Goal: Transaction & Acquisition: Purchase product/service

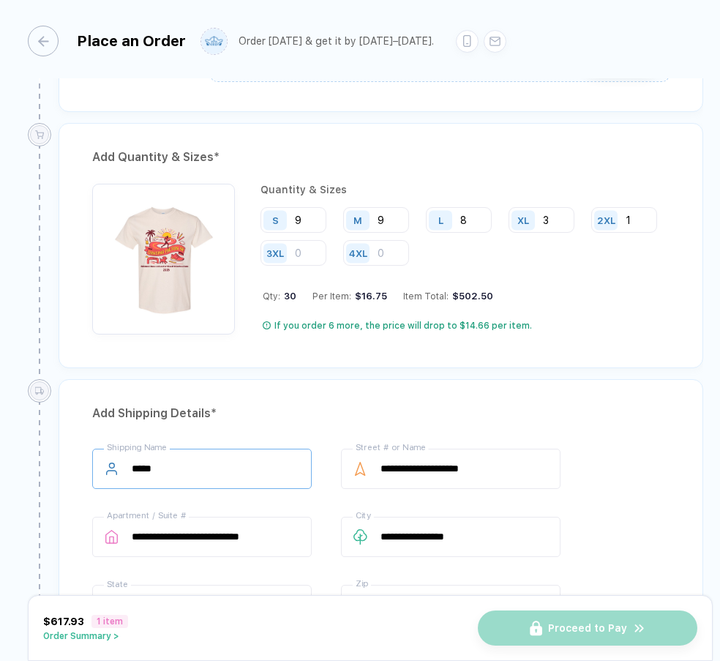
scroll to position [645, 0]
click at [494, 146] on div "Add Quantity & Sizes *" at bounding box center [380, 157] width 577 height 23
click at [445, 146] on div "Add Quantity & Sizes *" at bounding box center [380, 157] width 577 height 23
click at [312, 217] on input "9" at bounding box center [293, 221] width 66 height 26
type input "7"
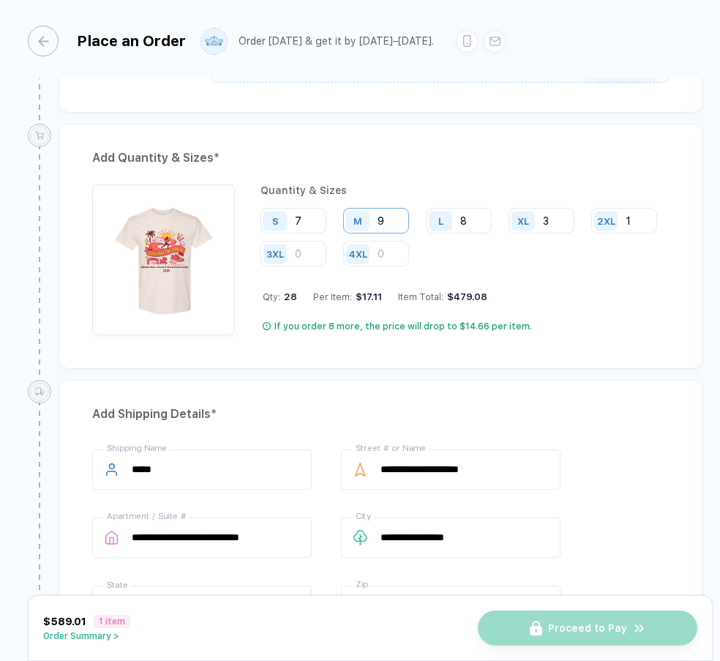
click at [386, 211] on input "9" at bounding box center [376, 221] width 66 height 26
type input "10"
click at [476, 222] on input "8" at bounding box center [459, 221] width 66 height 26
type input "9"
click at [555, 210] on input "3" at bounding box center [542, 221] width 66 height 26
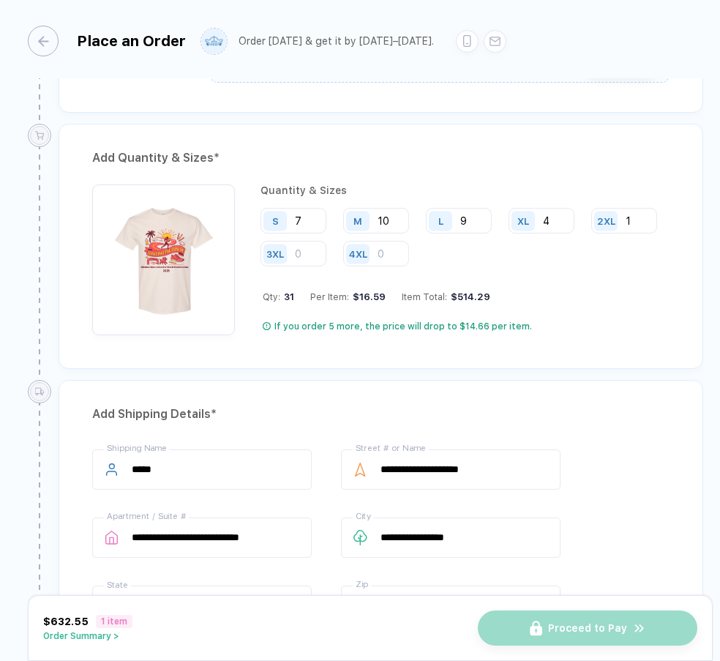
type input "4"
click at [661, 236] on div "S 7 M 10 L 9 XL 4 2XL 1 3XL 4XL" at bounding box center [464, 238] width 409 height 60
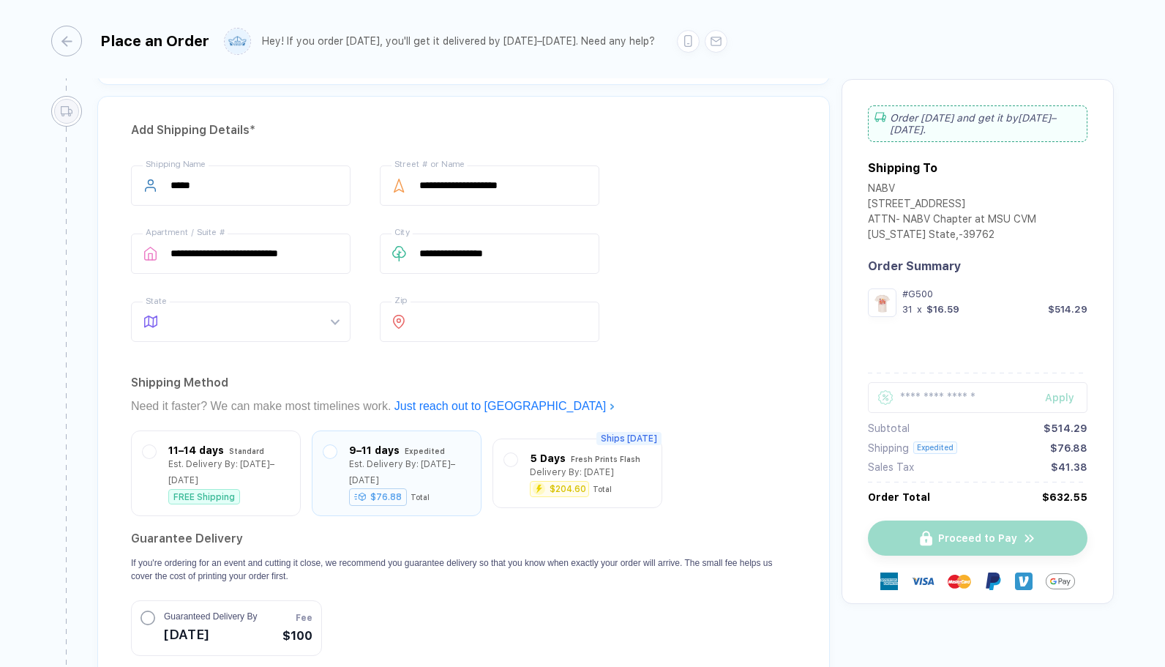
scroll to position [934, 0]
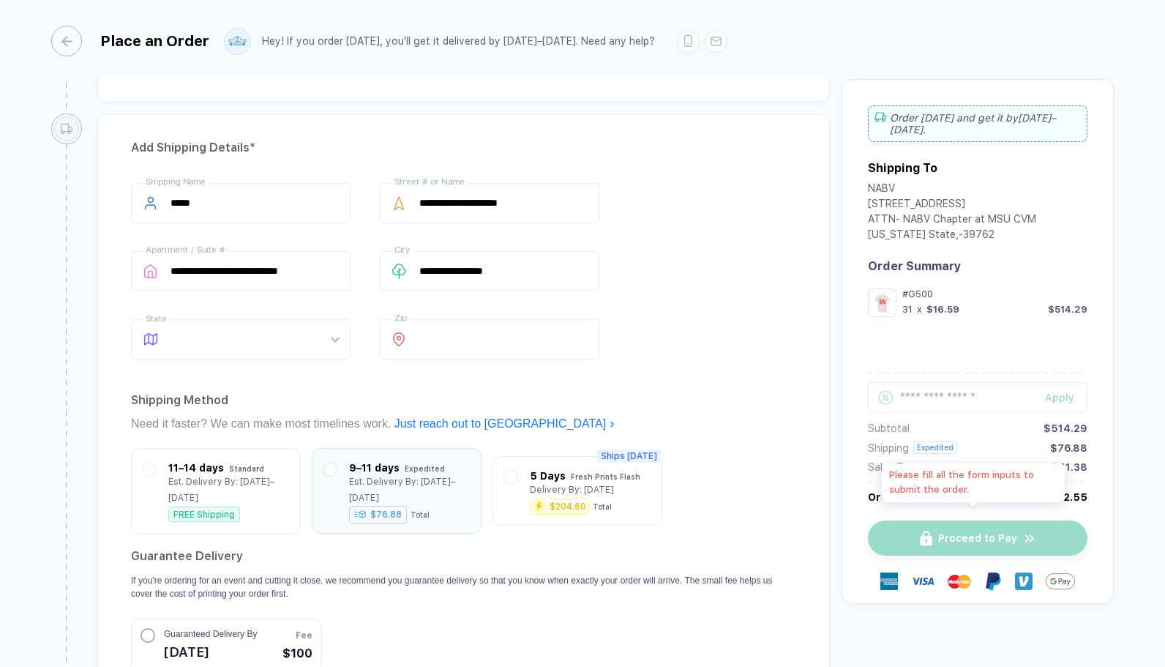
click at [719, 525] on div "Proceed to Pay" at bounding box center [978, 537] width 220 height 35
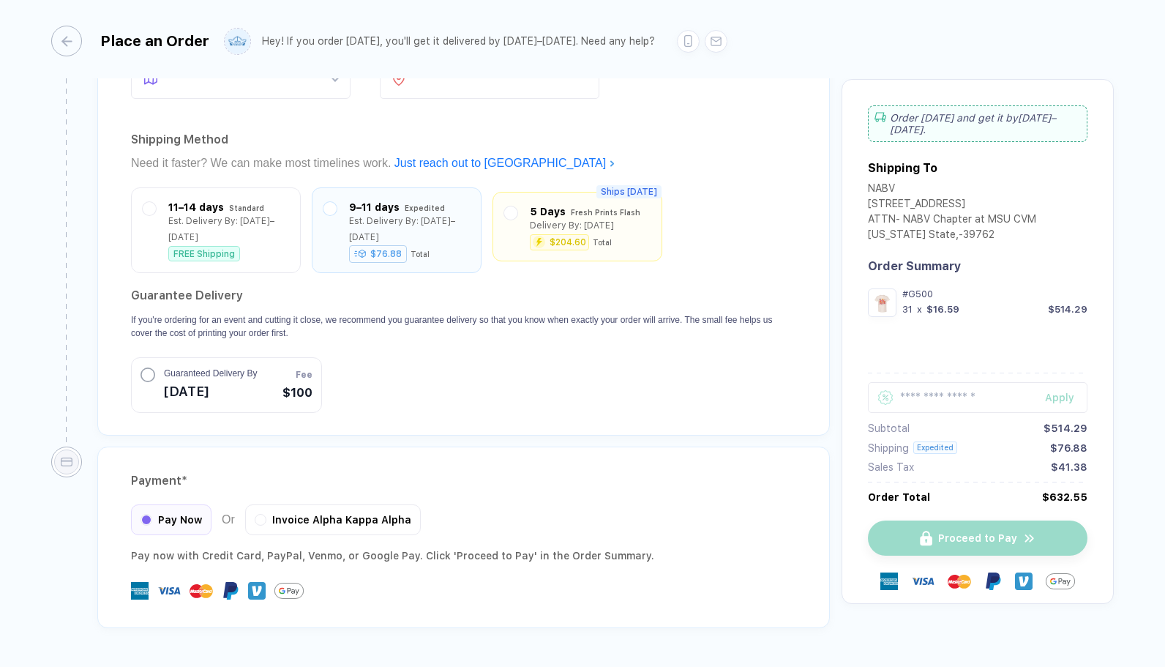
scroll to position [1196, 0]
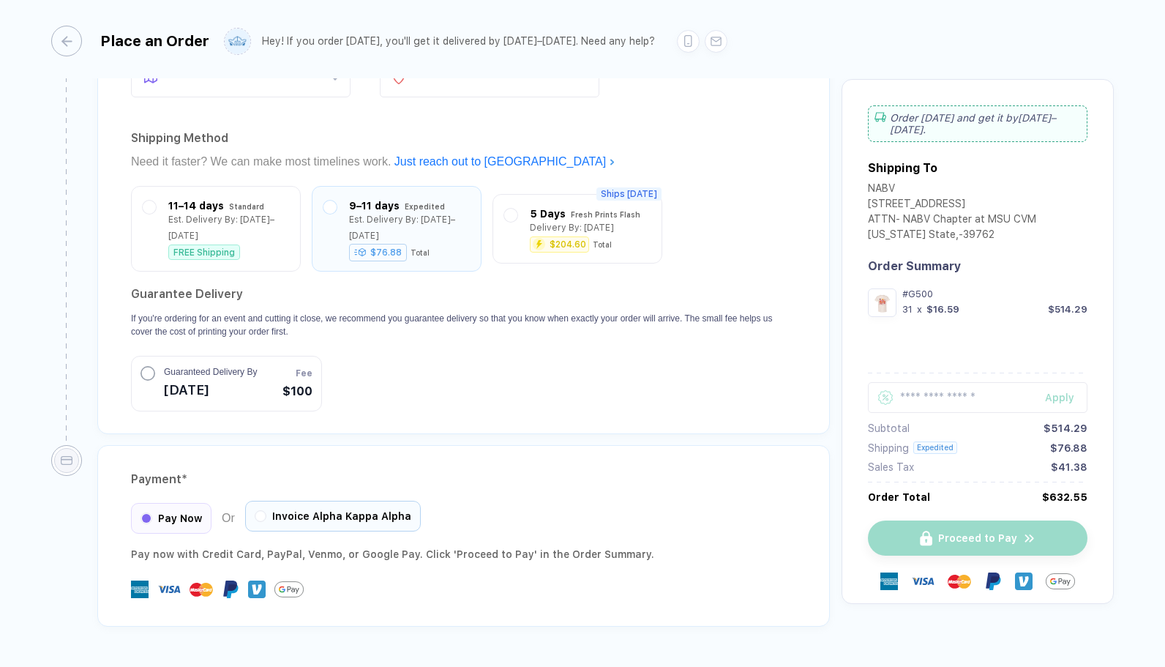
click at [272, 510] on span "Invoice Alpha Kappa Alpha" at bounding box center [341, 516] width 139 height 12
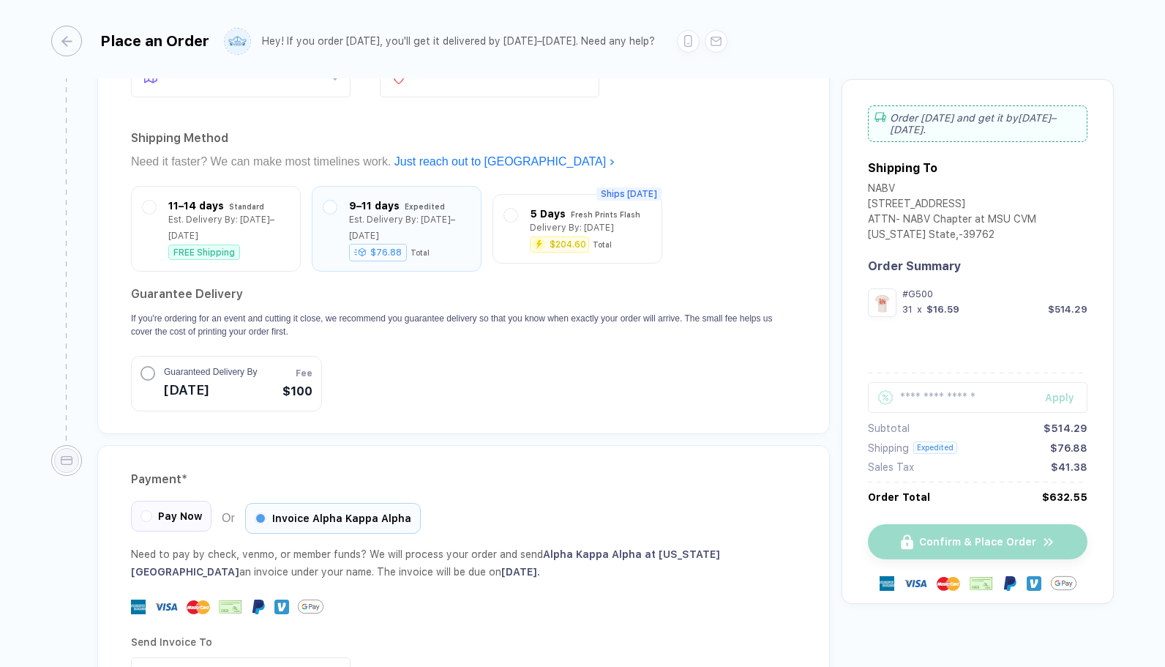
click at [196, 510] on span "Pay Now" at bounding box center [180, 516] width 44 height 12
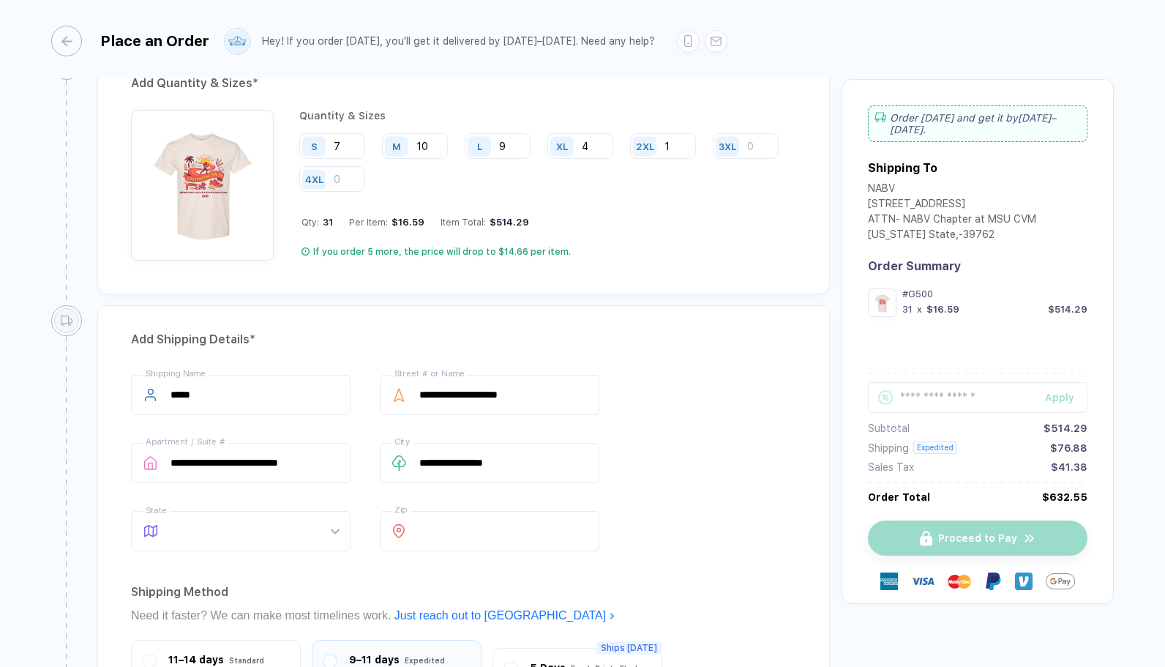
scroll to position [742, 0]
click at [280, 519] on span at bounding box center [254, 530] width 168 height 39
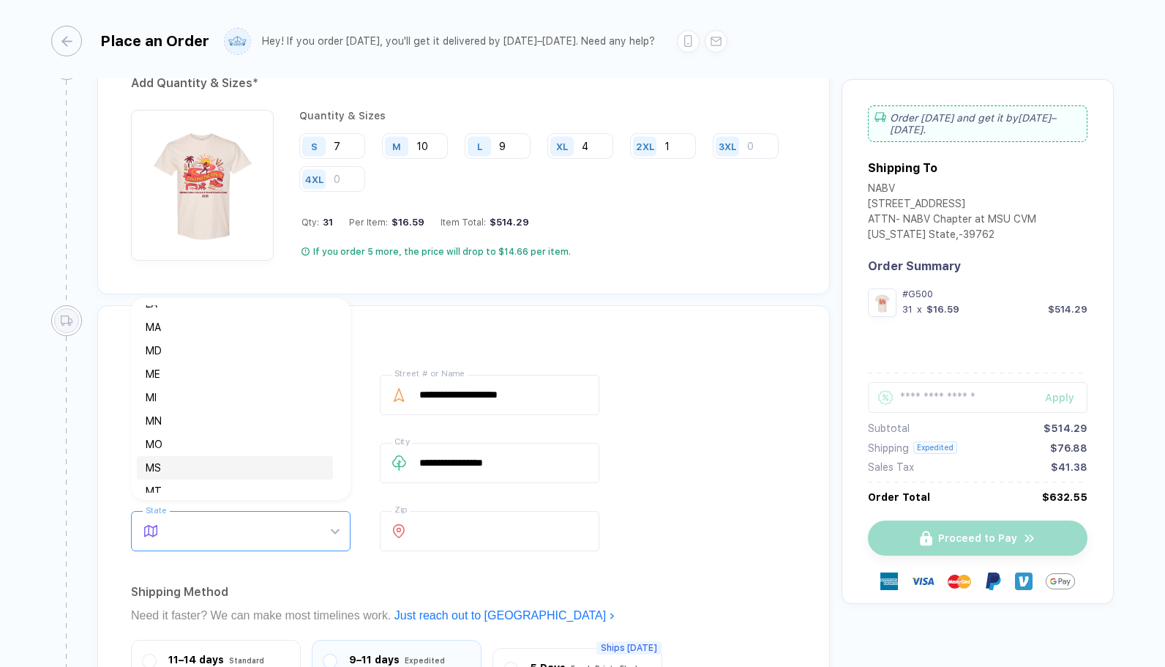
click at [240, 466] on div "MS" at bounding box center [235, 468] width 179 height 16
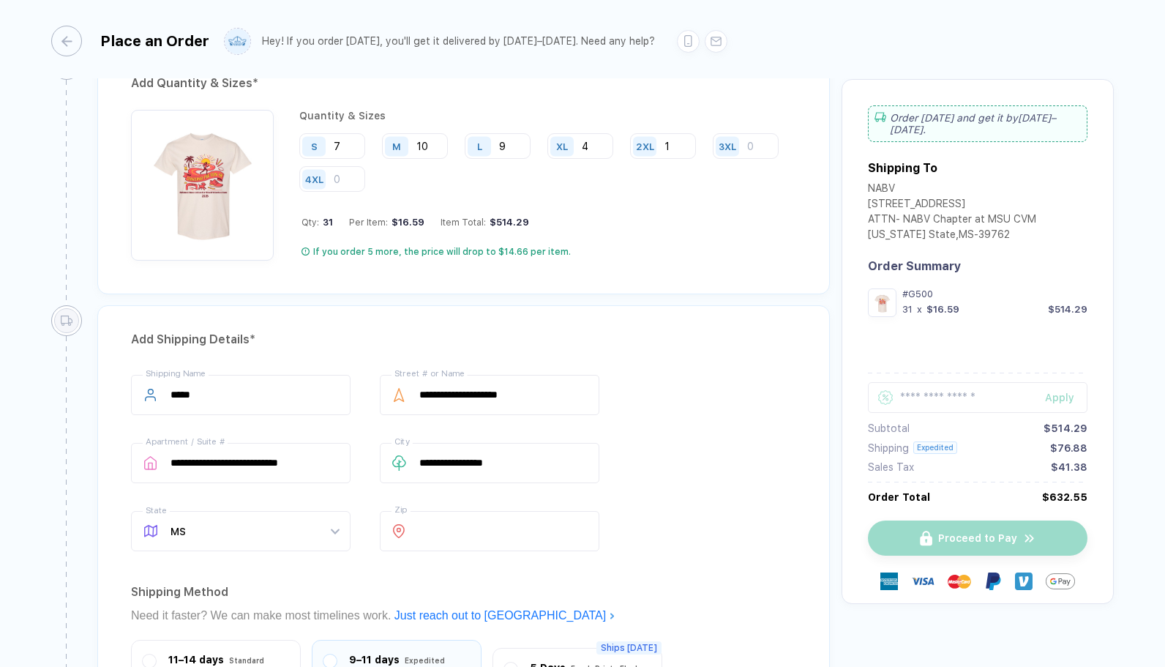
click at [704, 480] on div "**********" at bounding box center [463, 466] width 665 height 182
click at [258, 382] on input "****" at bounding box center [241, 395] width 220 height 40
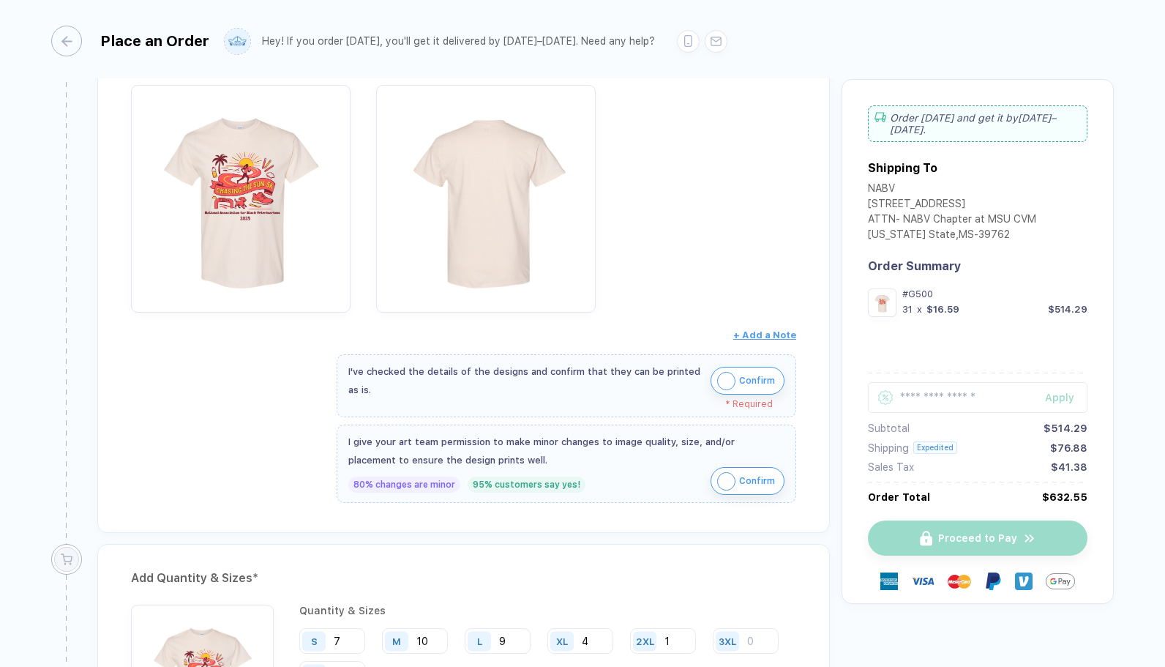
scroll to position [247, 0]
click at [719, 367] on button "Confirm" at bounding box center [747, 381] width 74 height 28
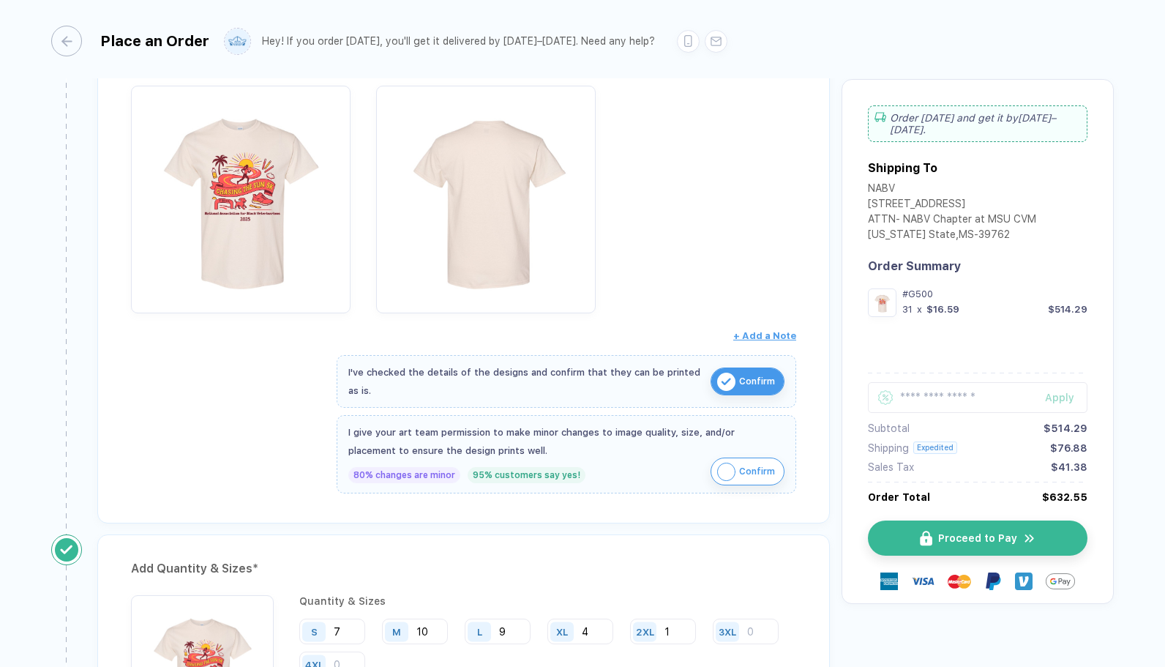
click at [719, 469] on button "Confirm" at bounding box center [747, 471] width 74 height 28
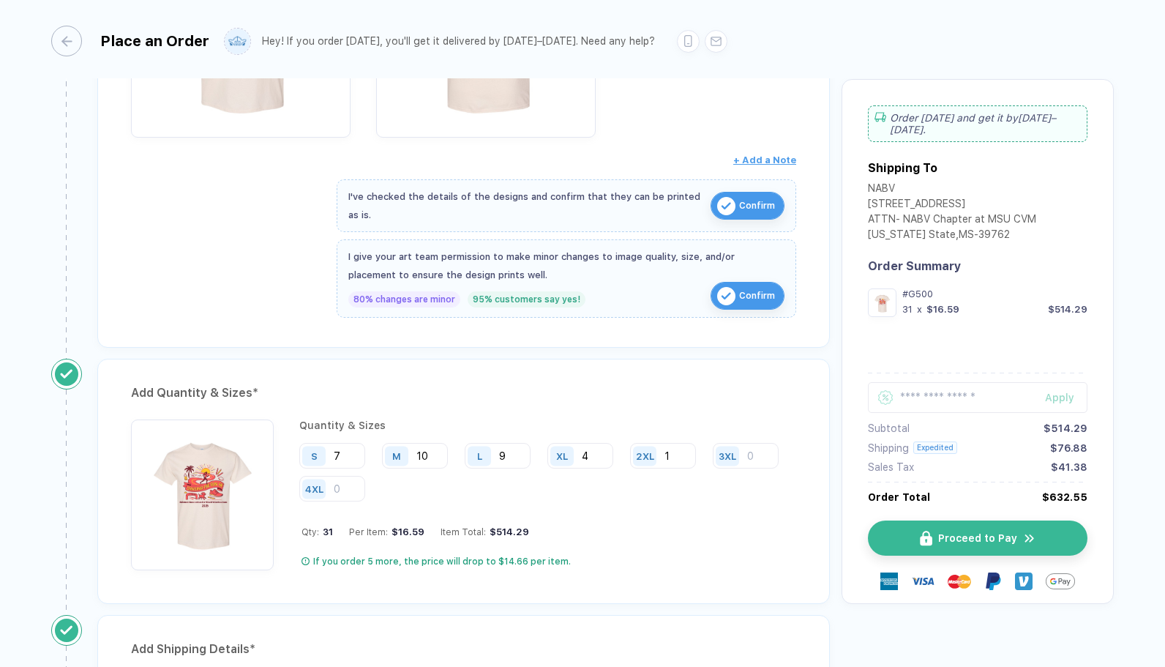
scroll to position [424, 0]
click at [719, 532] on span "Proceed to Pay" at bounding box center [986, 538] width 79 height 12
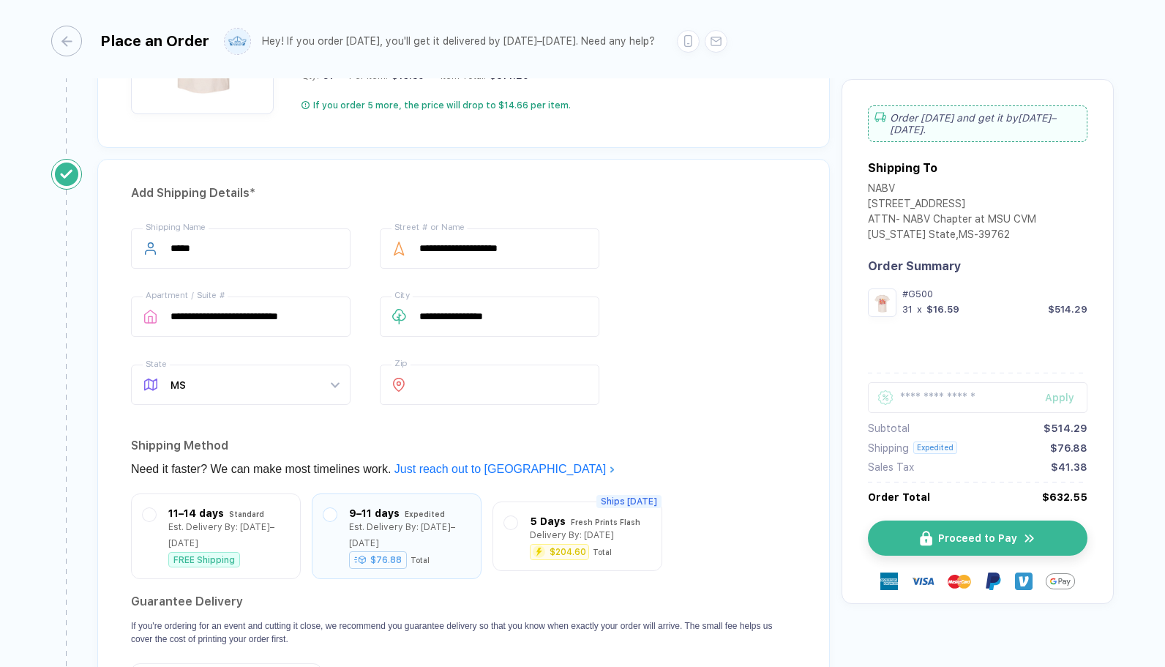
scroll to position [888, 0]
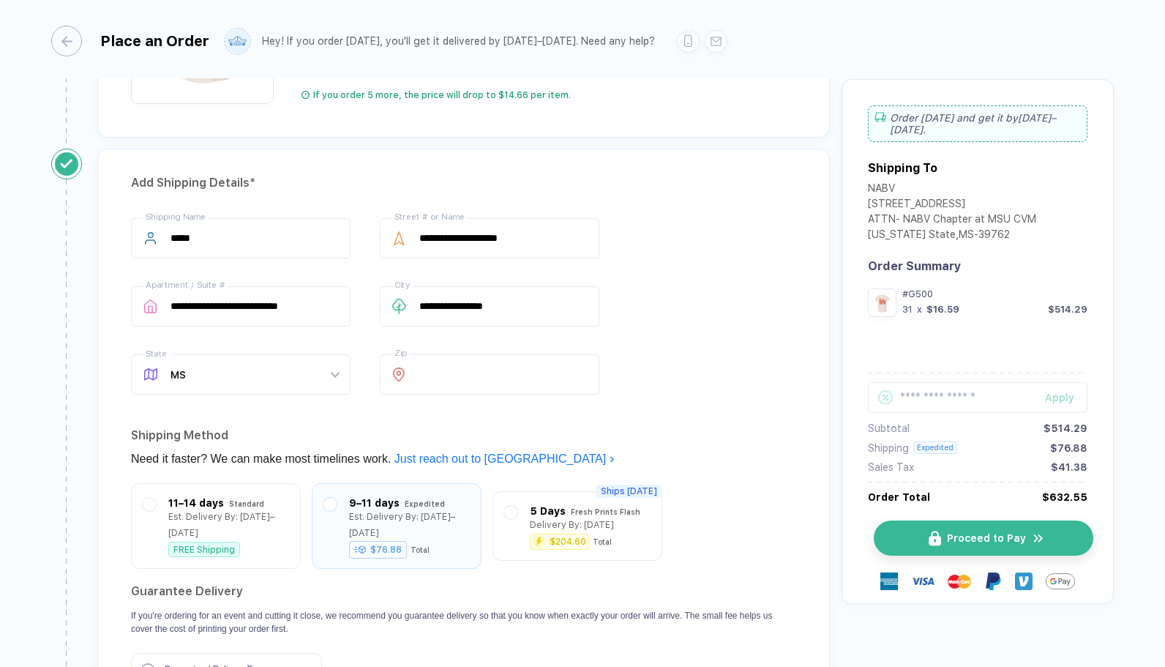
click at [719, 537] on button "Proceed to Pay" at bounding box center [984, 537] width 220 height 35
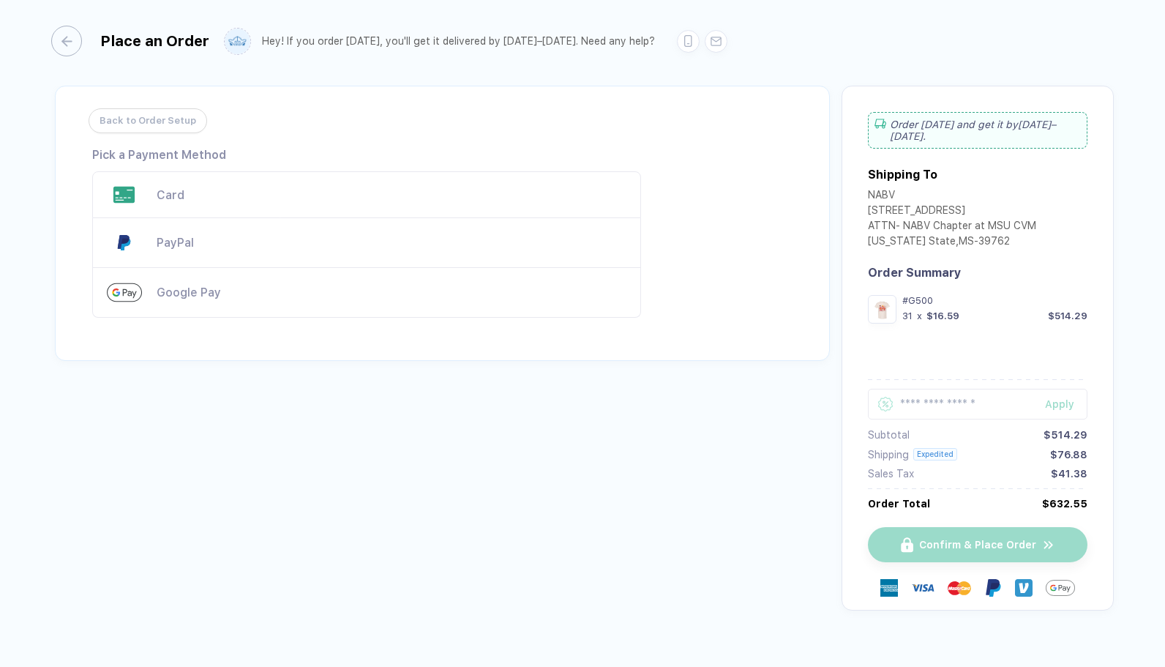
click at [350, 176] on div "Card" at bounding box center [366, 194] width 549 height 47
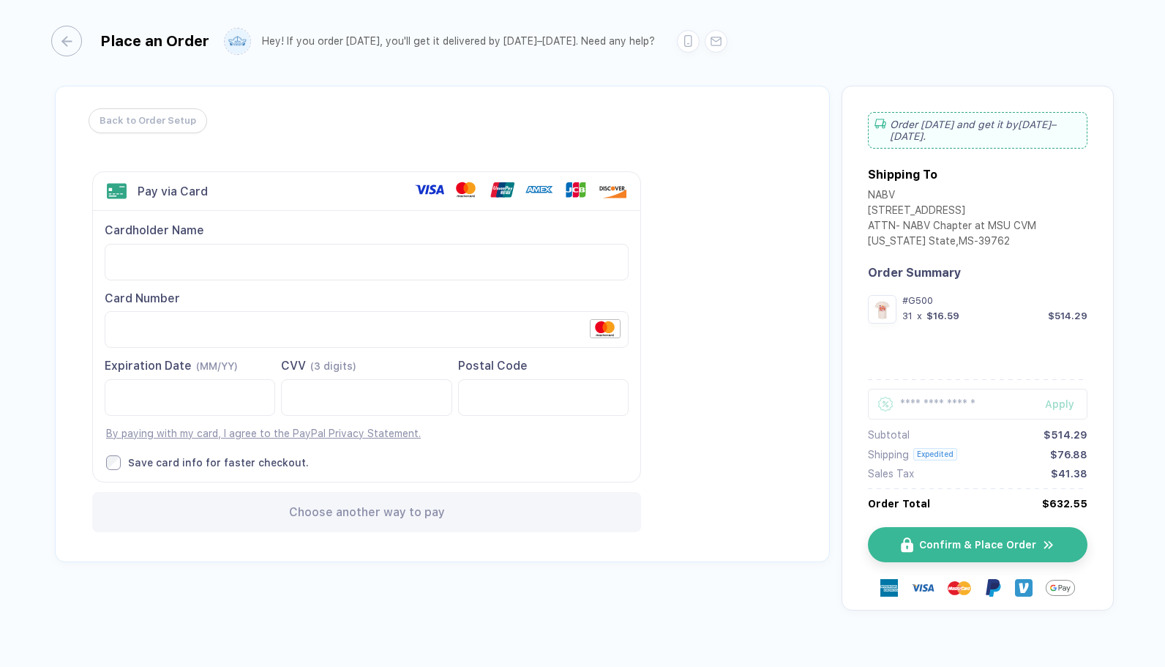
click at [653, 448] on div "Back to Order Setup Visa MasterCard Union Pay American Express JCB Discover Din…" at bounding box center [442, 324] width 775 height 476
click at [140, 438] on div "By paying with my card, I agree to the PayPal Privacy Statement." at bounding box center [263, 433] width 316 height 15
click at [151, 430] on link "By paying with my card, I agree to the PayPal Privacy Statement." at bounding box center [263, 433] width 315 height 12
click at [417, 505] on span "Choose another way to pay" at bounding box center [367, 512] width 156 height 14
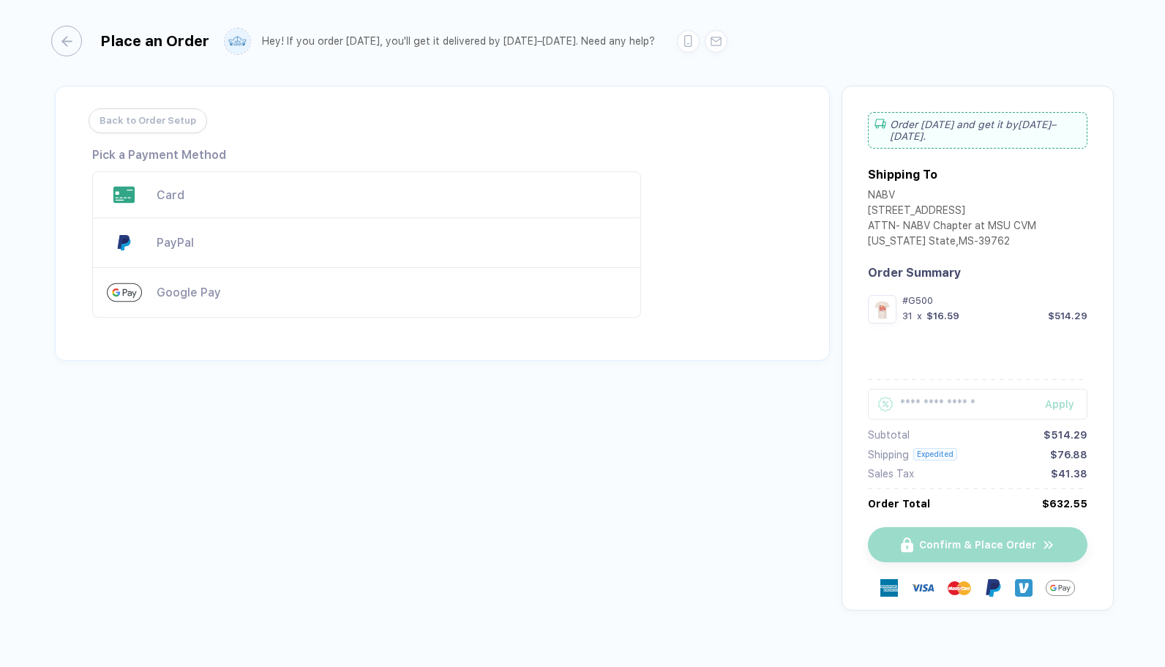
click at [351, 190] on div "Card" at bounding box center [392, 195] width 470 height 14
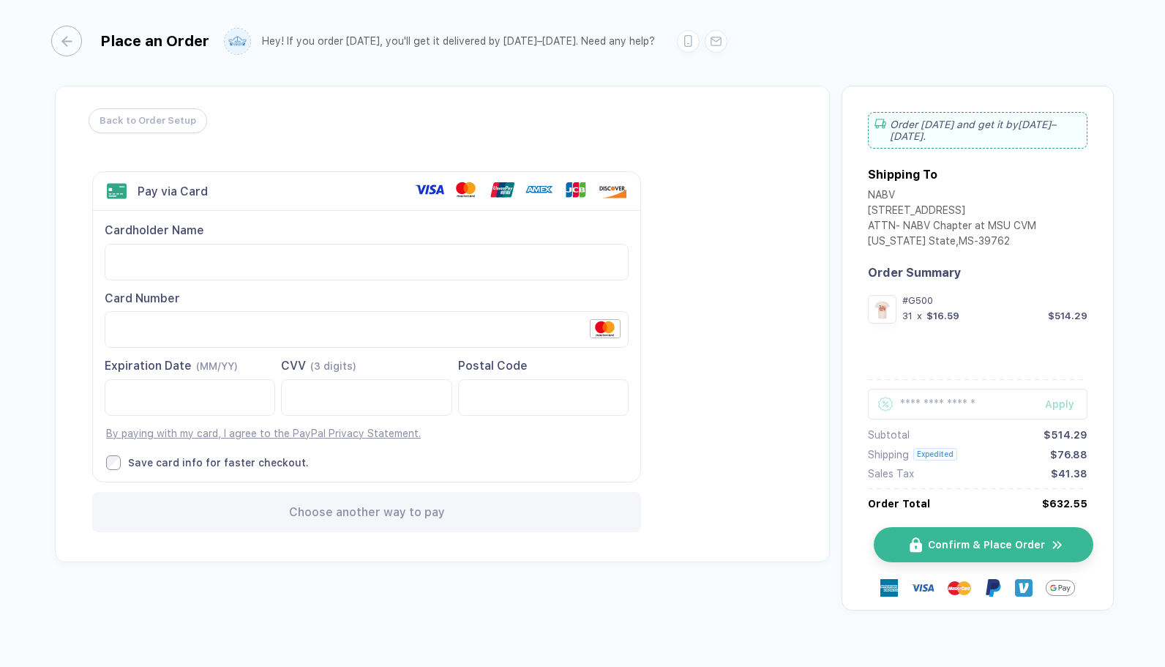
click at [719, 539] on span "Confirm & Place Order" at bounding box center [986, 545] width 117 height 12
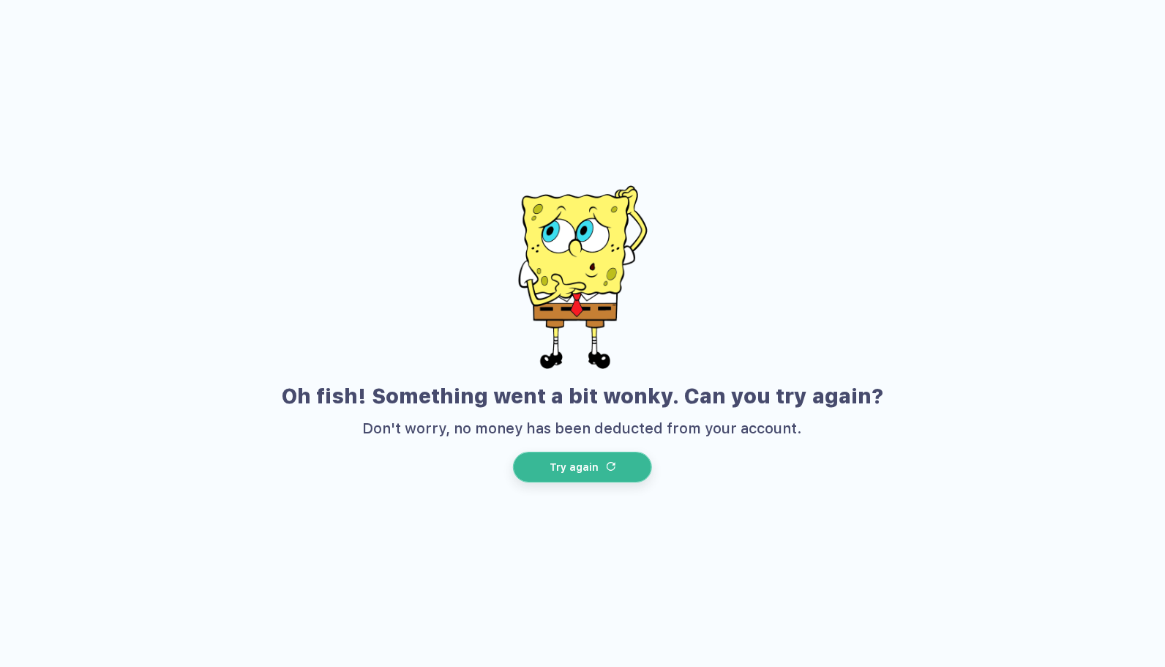
click at [626, 461] on button "Try again" at bounding box center [582, 466] width 139 height 31
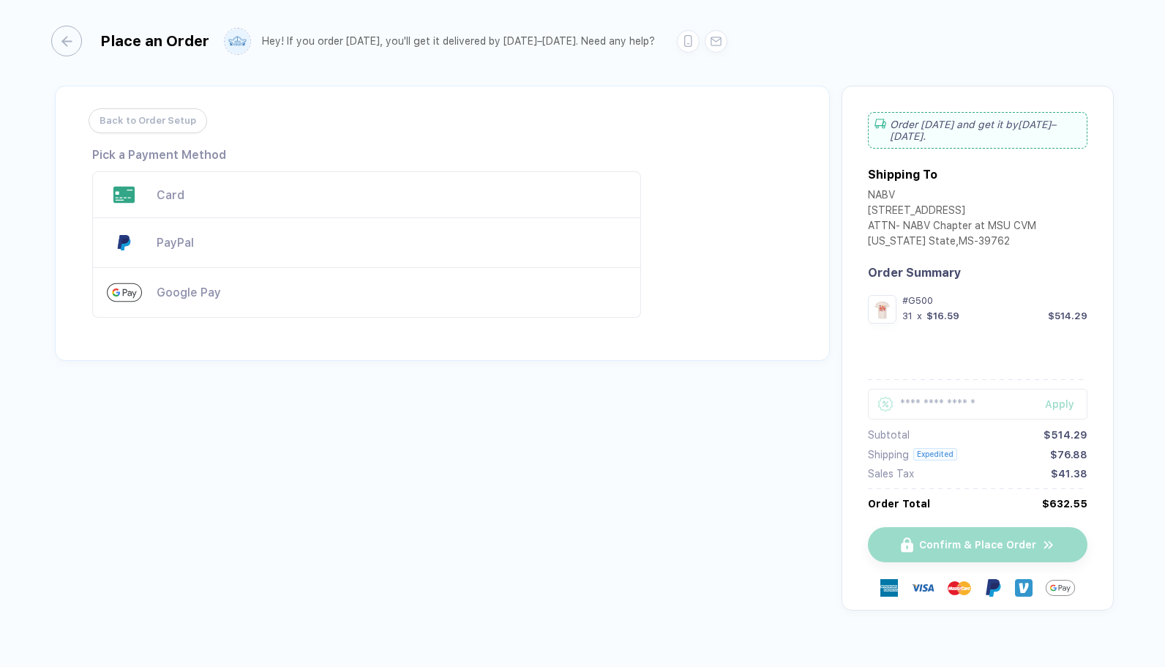
click at [382, 197] on div "Card" at bounding box center [392, 195] width 470 height 14
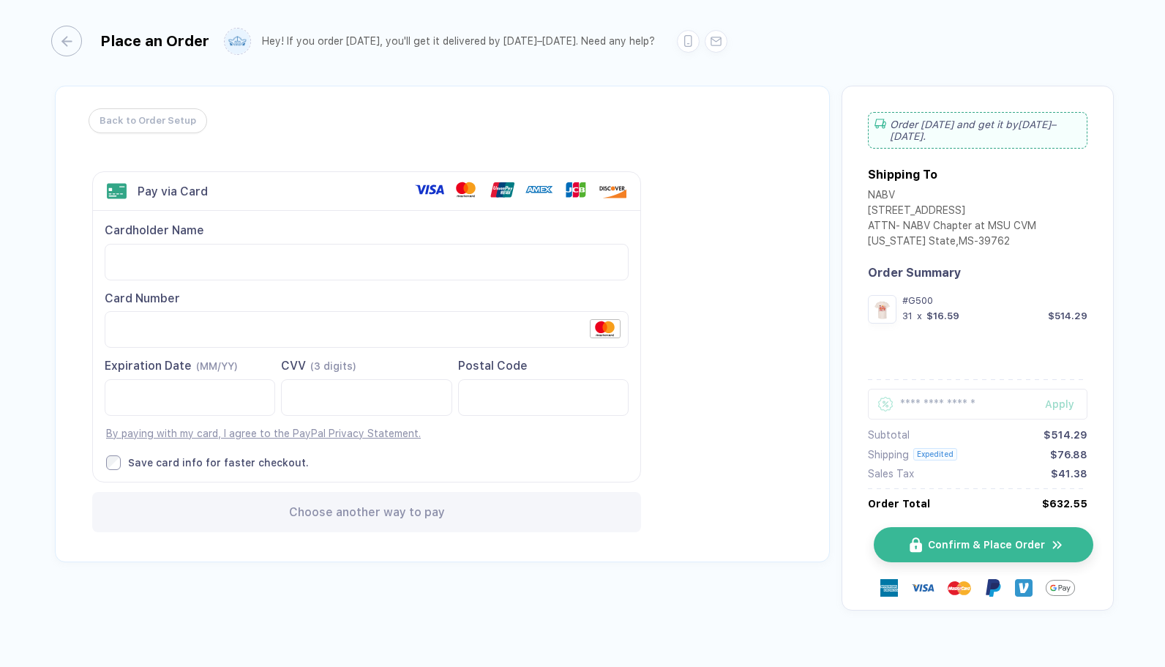
click at [719, 539] on span "Confirm & Place Order" at bounding box center [986, 545] width 117 height 12
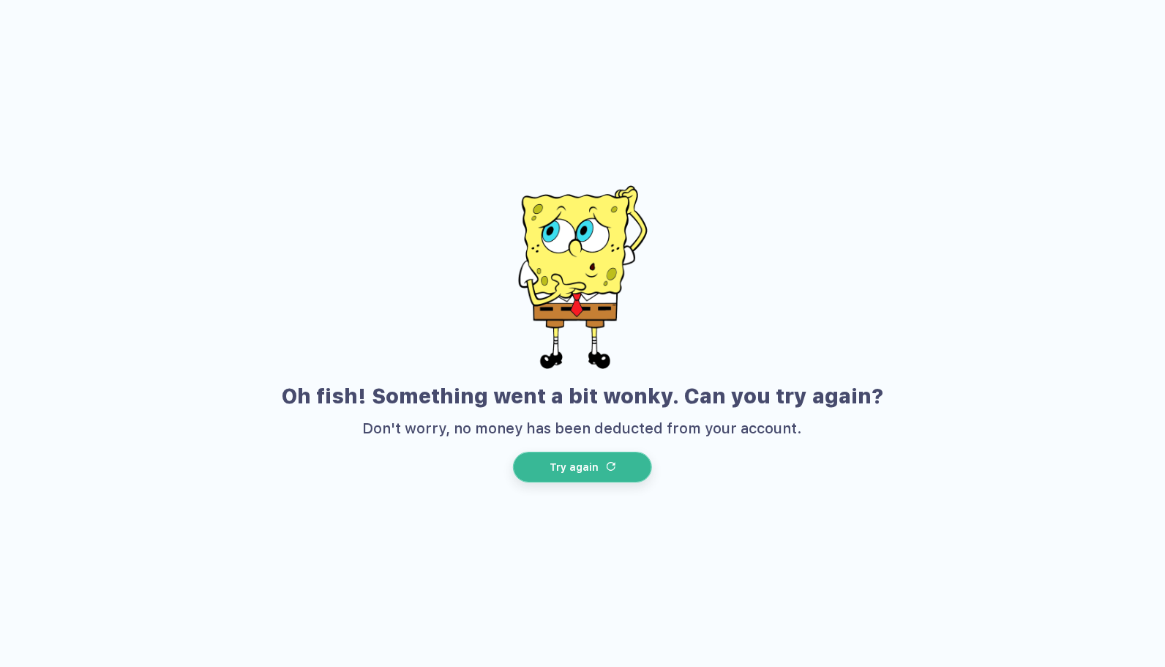
click at [591, 468] on span "Try again" at bounding box center [574, 467] width 49 height 12
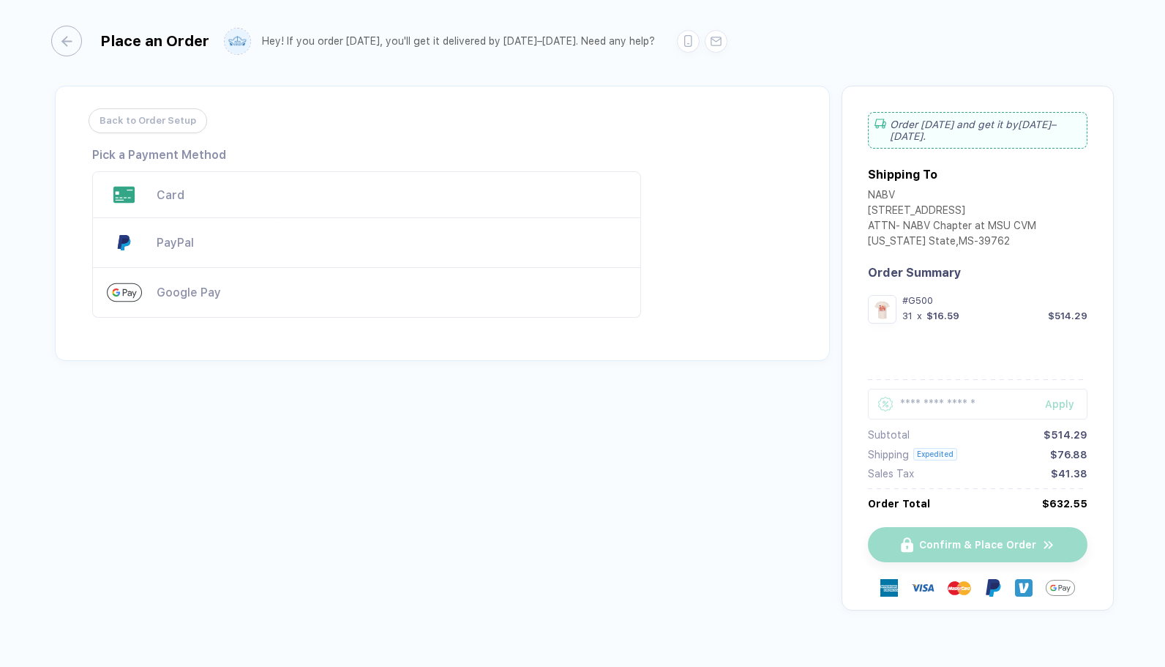
click at [284, 192] on div "Card" at bounding box center [392, 195] width 470 height 14
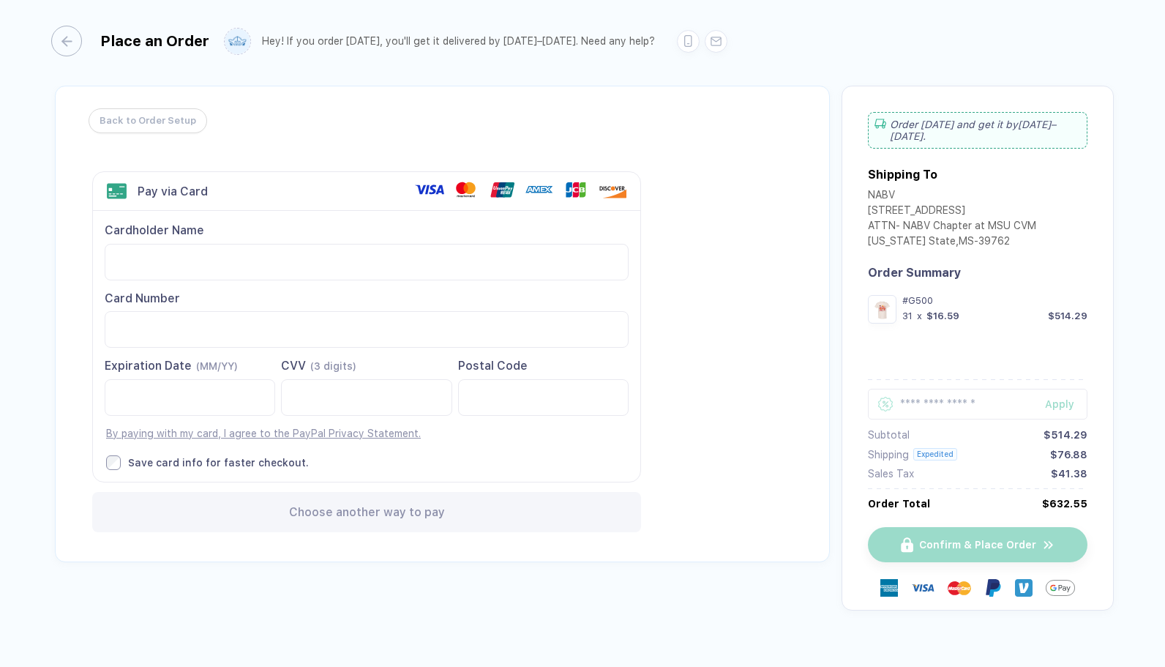
click at [719, 220] on div "ATTN- NABV Chapter at MSU CVM" at bounding box center [952, 227] width 168 height 15
click at [73, 45] on button "button" at bounding box center [62, 41] width 31 height 31
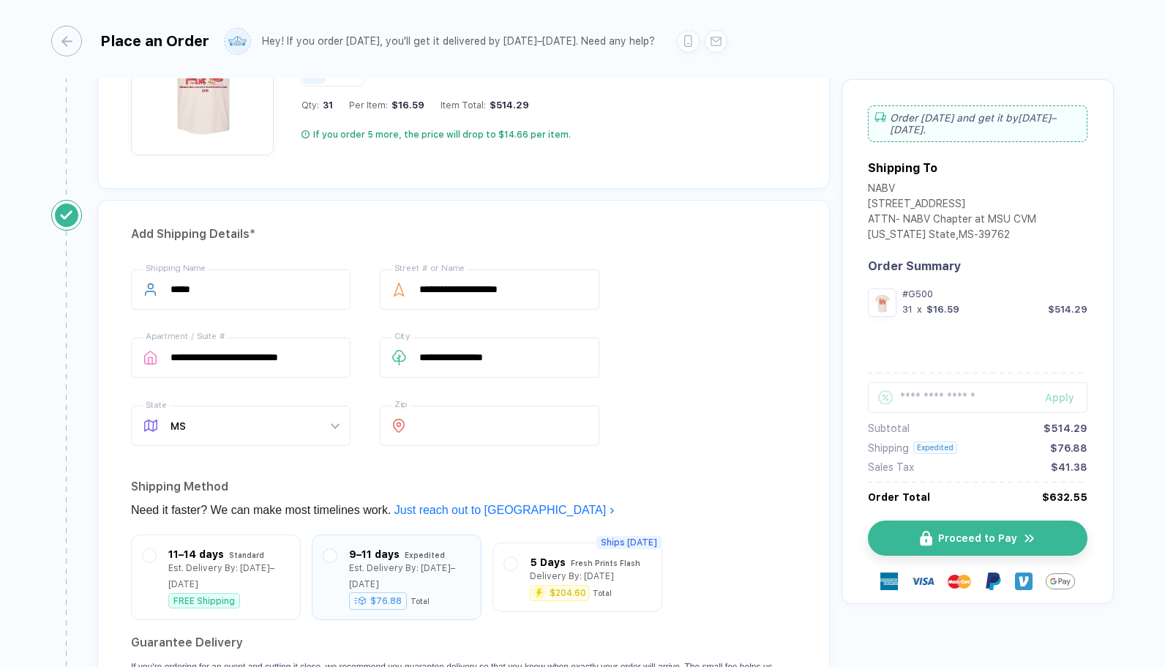
scroll to position [840, 0]
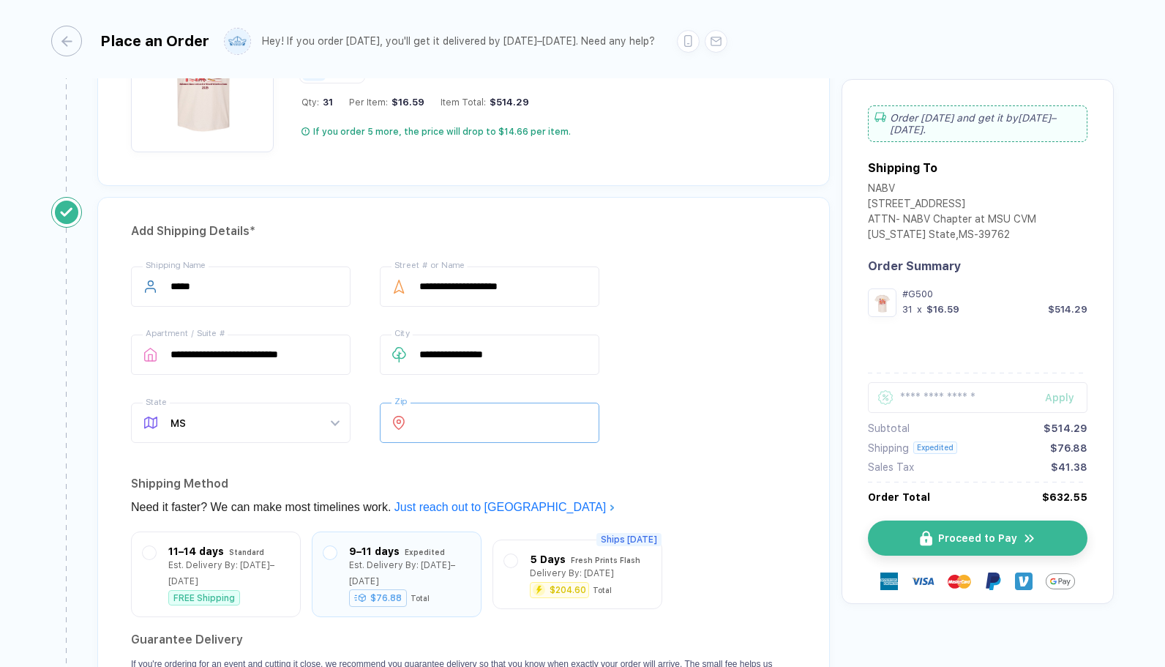
click at [492, 417] on input "*****" at bounding box center [490, 422] width 220 height 40
click at [522, 353] on input "**********" at bounding box center [490, 354] width 220 height 40
click at [554, 271] on input "**********" at bounding box center [490, 286] width 220 height 40
drag, startPoint x: 558, startPoint y: 275, endPoint x: 430, endPoint y: 282, distance: 128.3
click at [430, 282] on input "**********" at bounding box center [490, 286] width 220 height 40
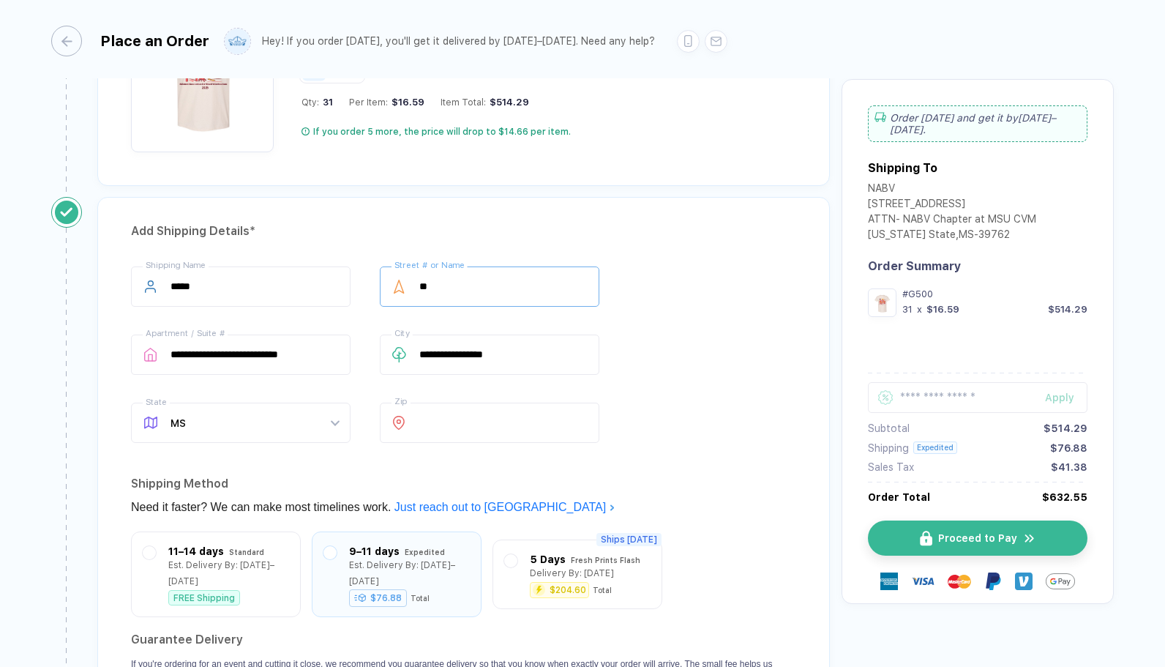
type input "*"
type input "**********"
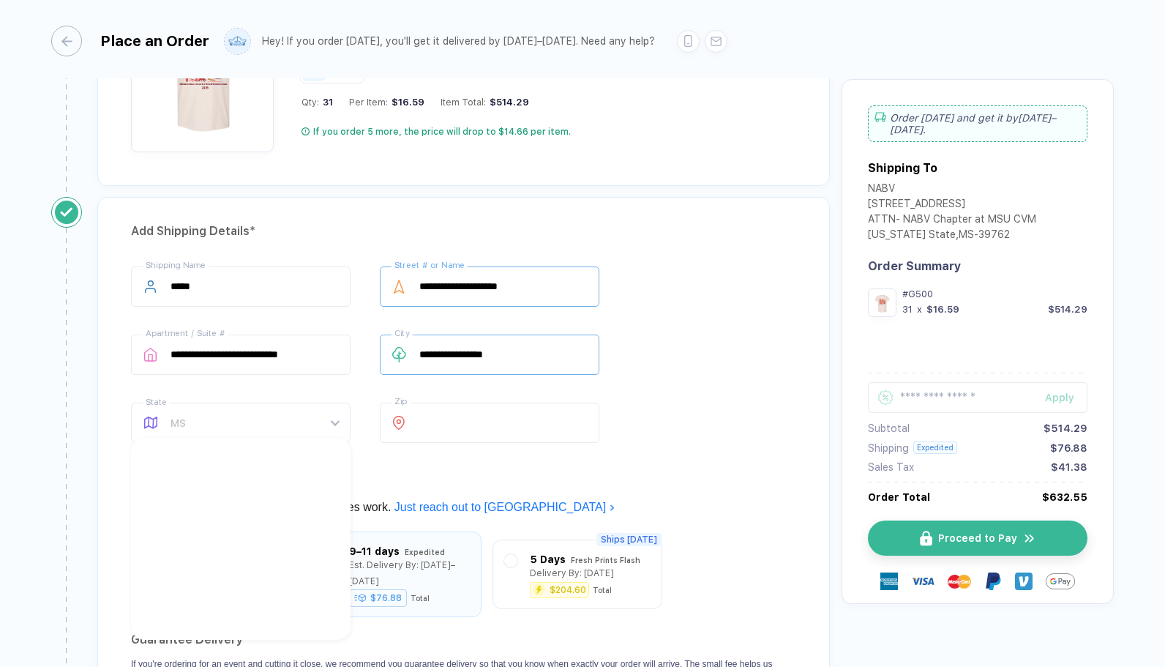
scroll to position [404, 0]
click at [161, 623] on div "MS" at bounding box center [235, 620] width 179 height 16
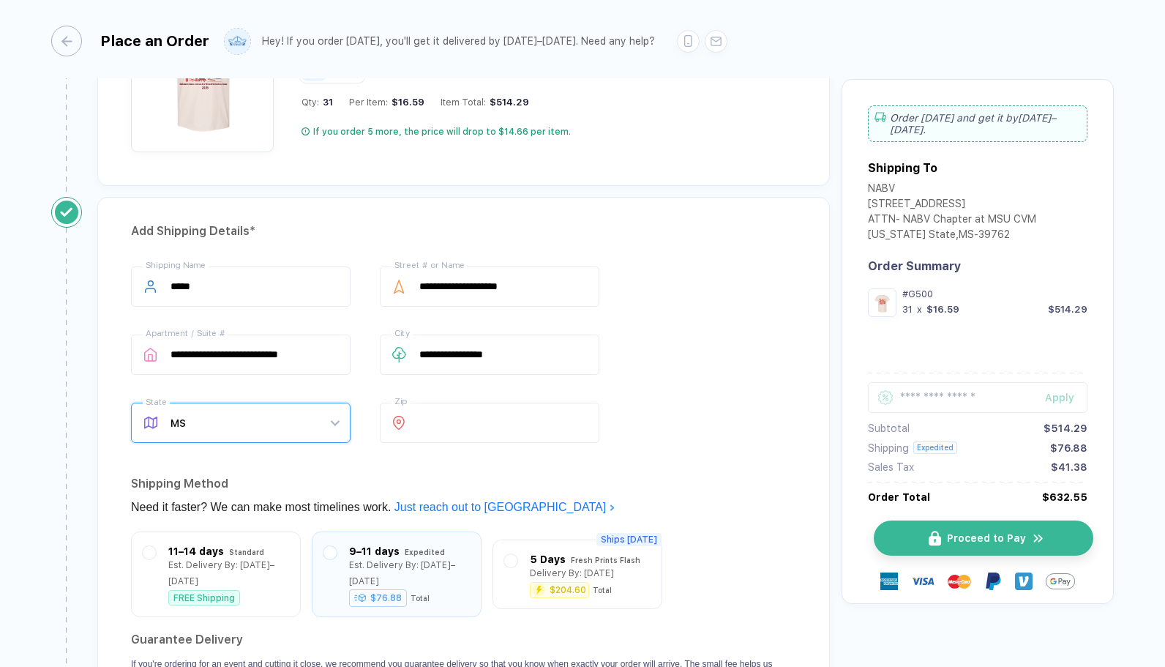
click at [719, 532] on span "Proceed to Pay" at bounding box center [986, 538] width 79 height 12
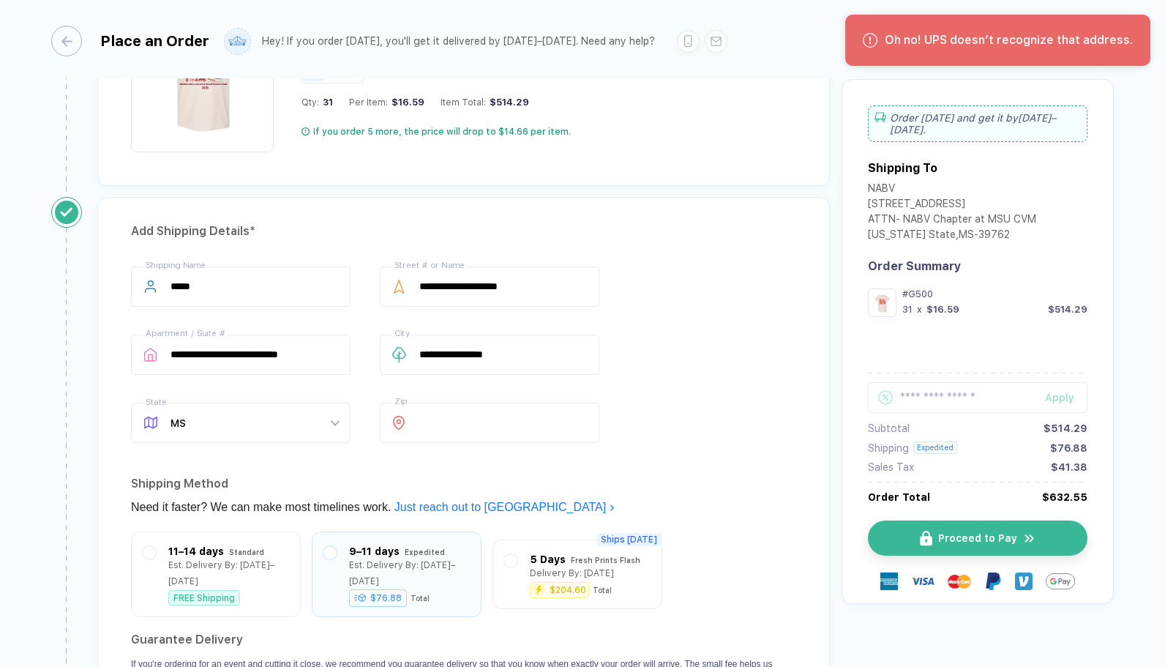
click at [719, 45] on div "Oh no! UPS doesn’t recognize that address." at bounding box center [1009, 40] width 248 height 16
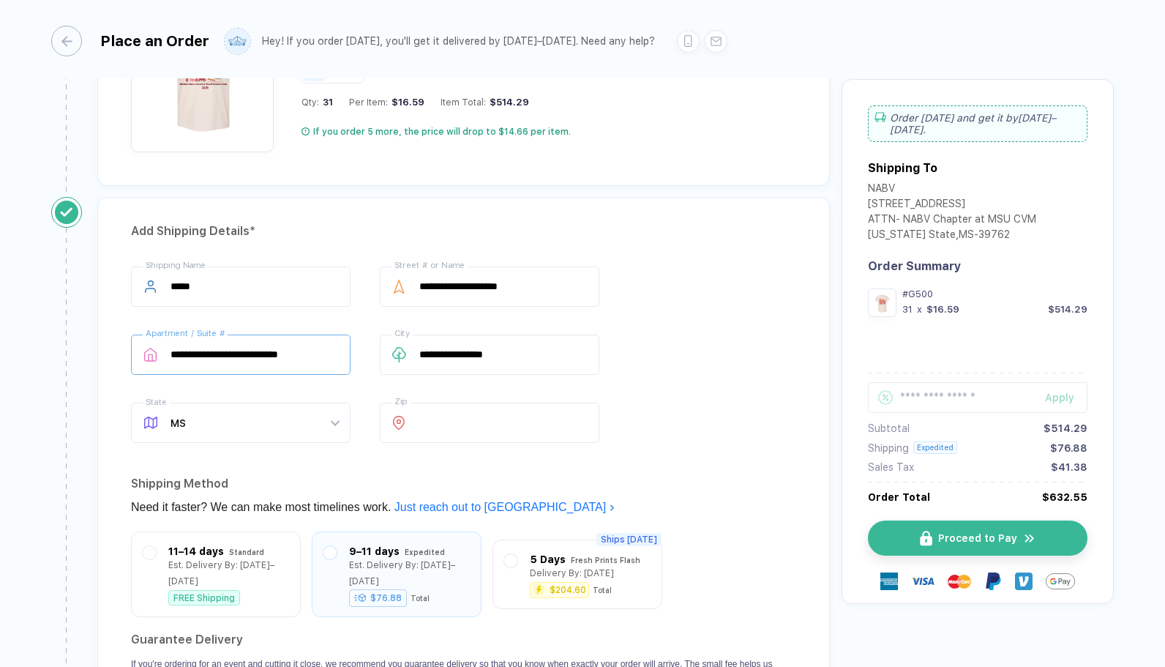
click at [338, 340] on input "**********" at bounding box center [241, 354] width 220 height 40
drag, startPoint x: 205, startPoint y: 345, endPoint x: 173, endPoint y: 344, distance: 32.2
click at [173, 344] on input "**********" at bounding box center [241, 354] width 220 height 40
click at [179, 351] on input "**********" at bounding box center [241, 354] width 220 height 40
type input "**********"
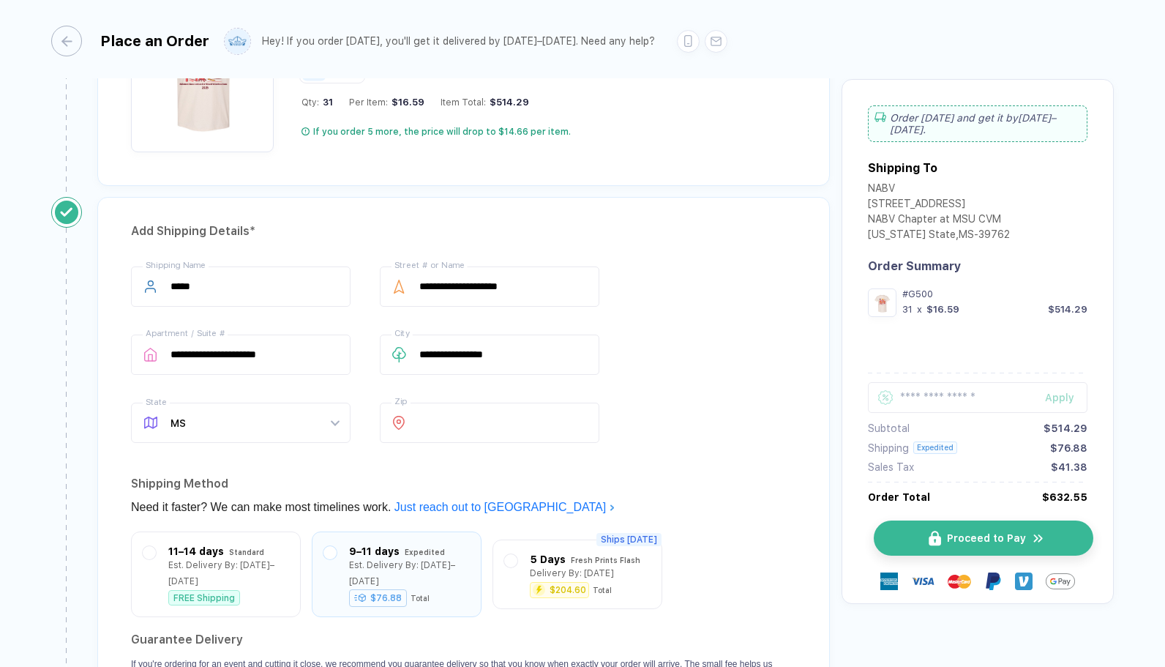
click at [719, 539] on button "Proceed to Pay" at bounding box center [984, 537] width 220 height 35
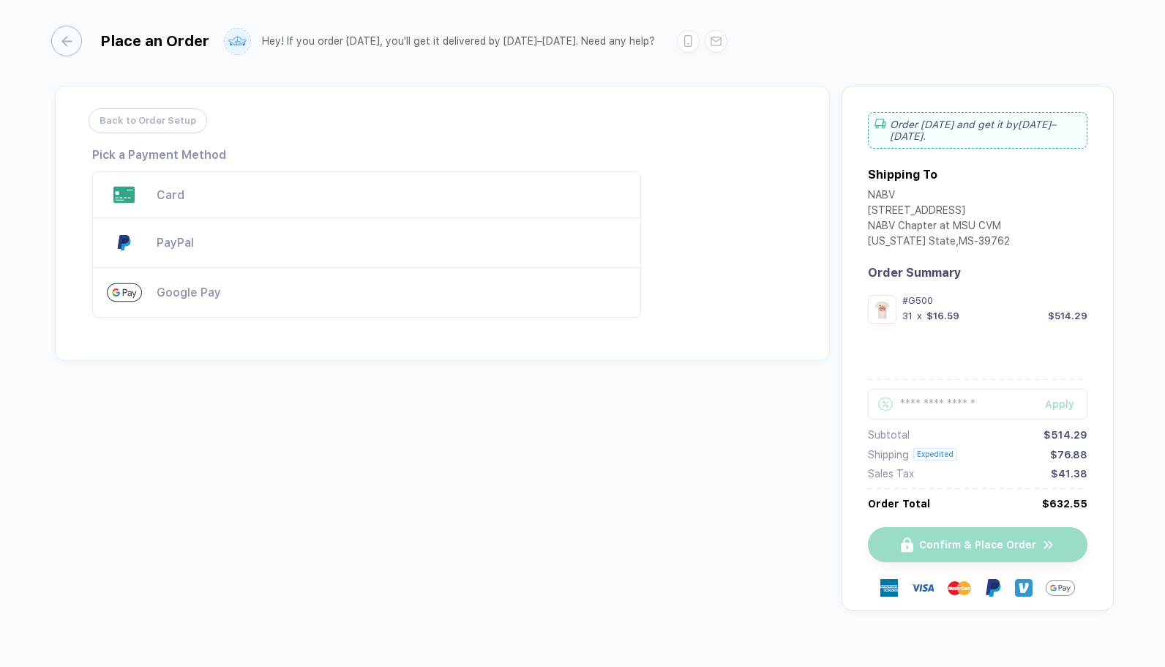
click at [397, 194] on div "Card" at bounding box center [392, 195] width 470 height 14
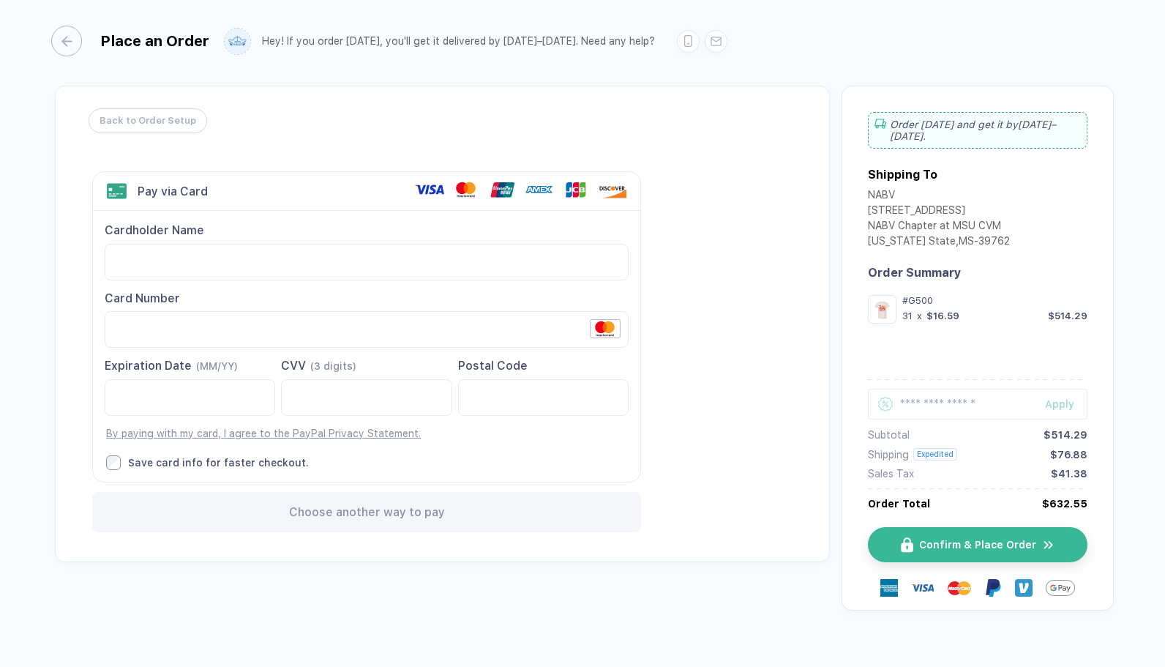
click at [717, 524] on div "Back to Order Setup Visa MasterCard Union Pay American Express JCB Discover Din…" at bounding box center [442, 324] width 775 height 476
click at [719, 539] on span "Confirm & Place Order" at bounding box center [986, 545] width 117 height 12
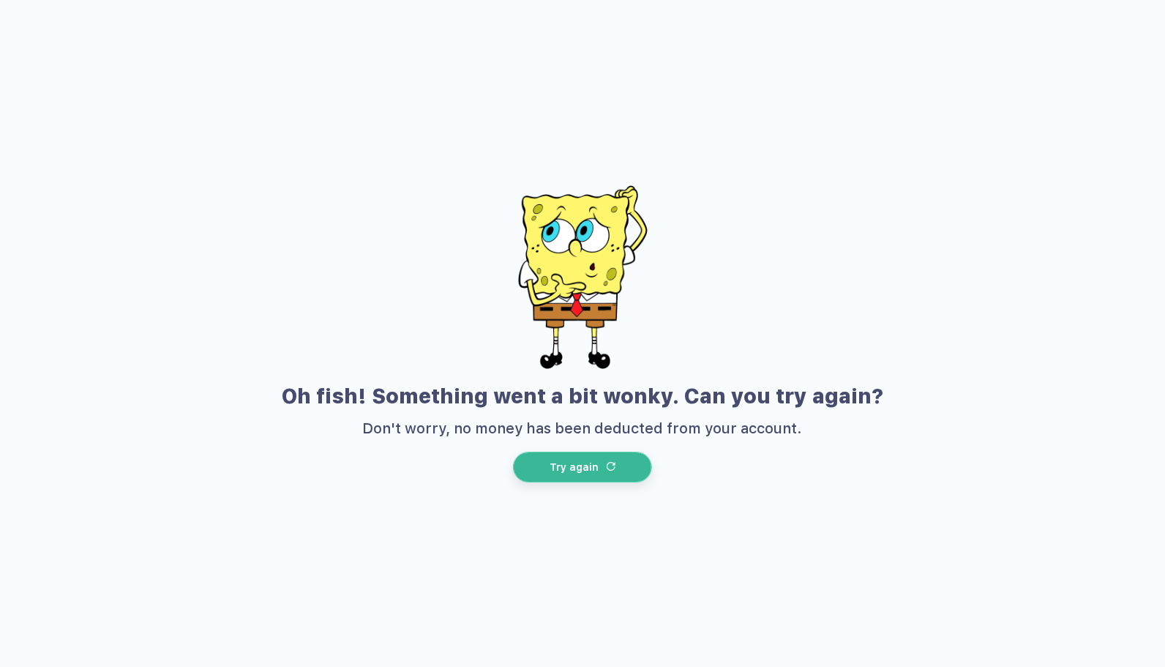
click at [610, 463] on img "button" at bounding box center [610, 466] width 9 height 9
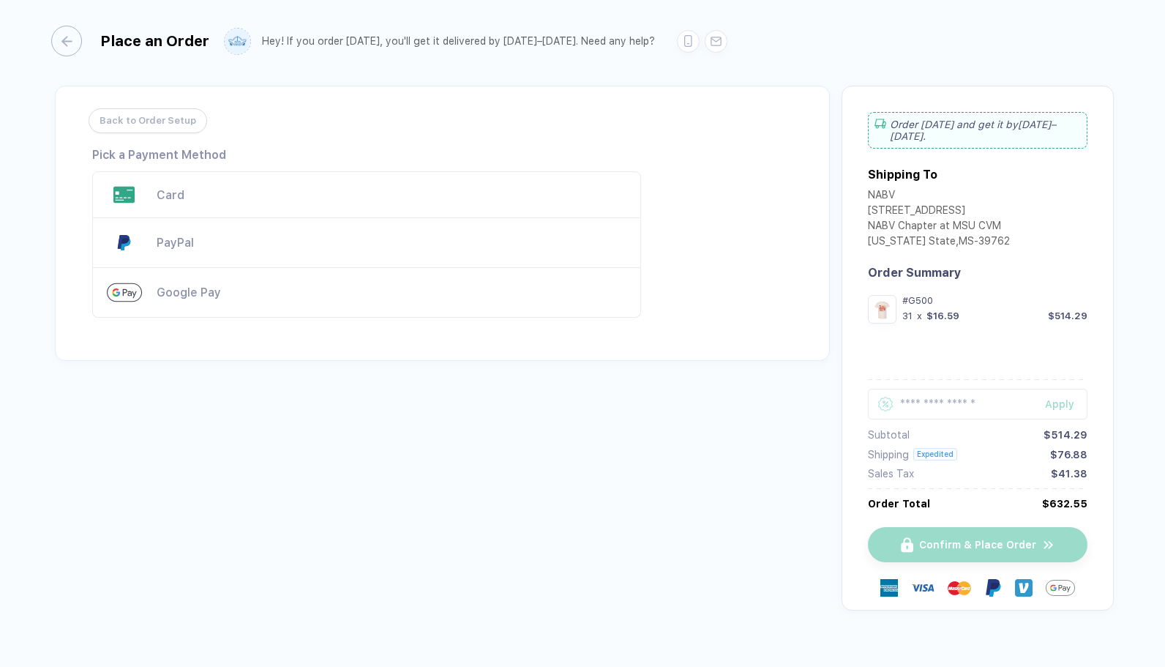
click at [230, 195] on div "Card" at bounding box center [392, 195] width 470 height 14
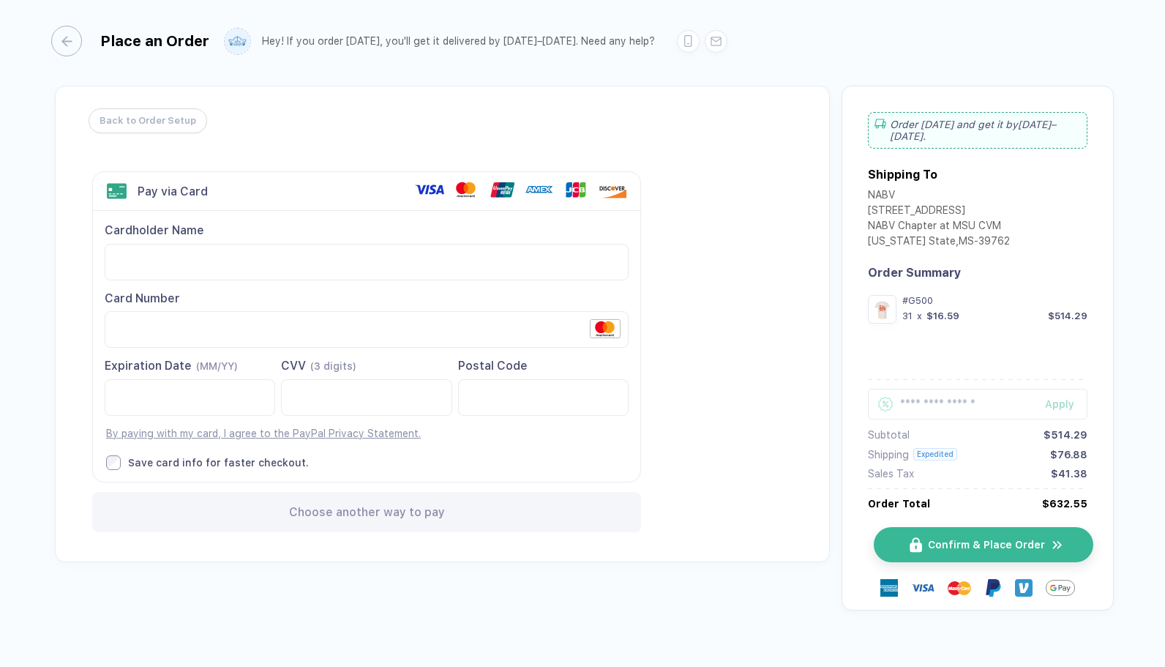
click at [719, 547] on button "Confirm & Place Order" at bounding box center [984, 544] width 220 height 35
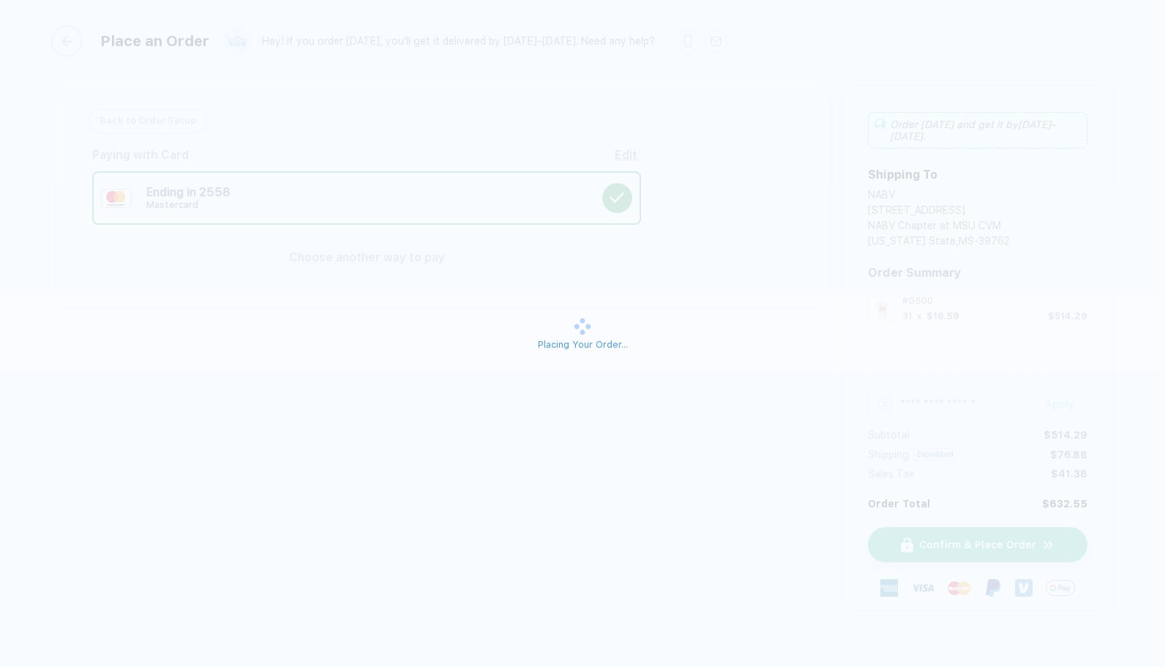
click at [719, 246] on div "Placing Your Order..." at bounding box center [582, 333] width 1165 height 667
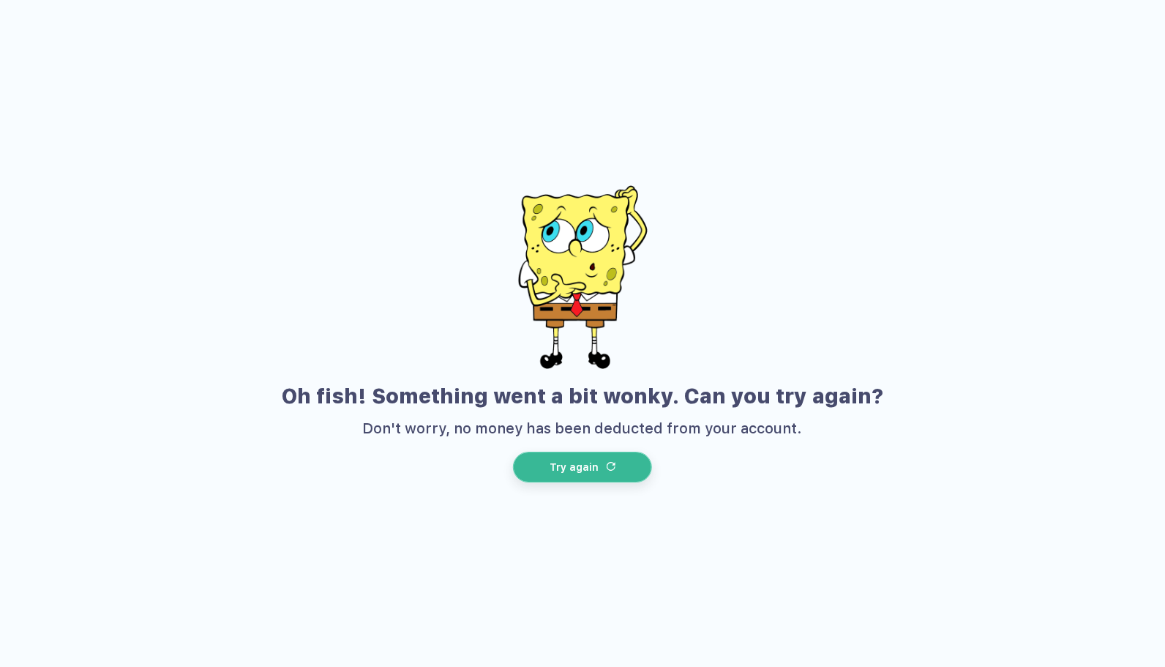
click at [623, 467] on button "Try again" at bounding box center [582, 466] width 139 height 31
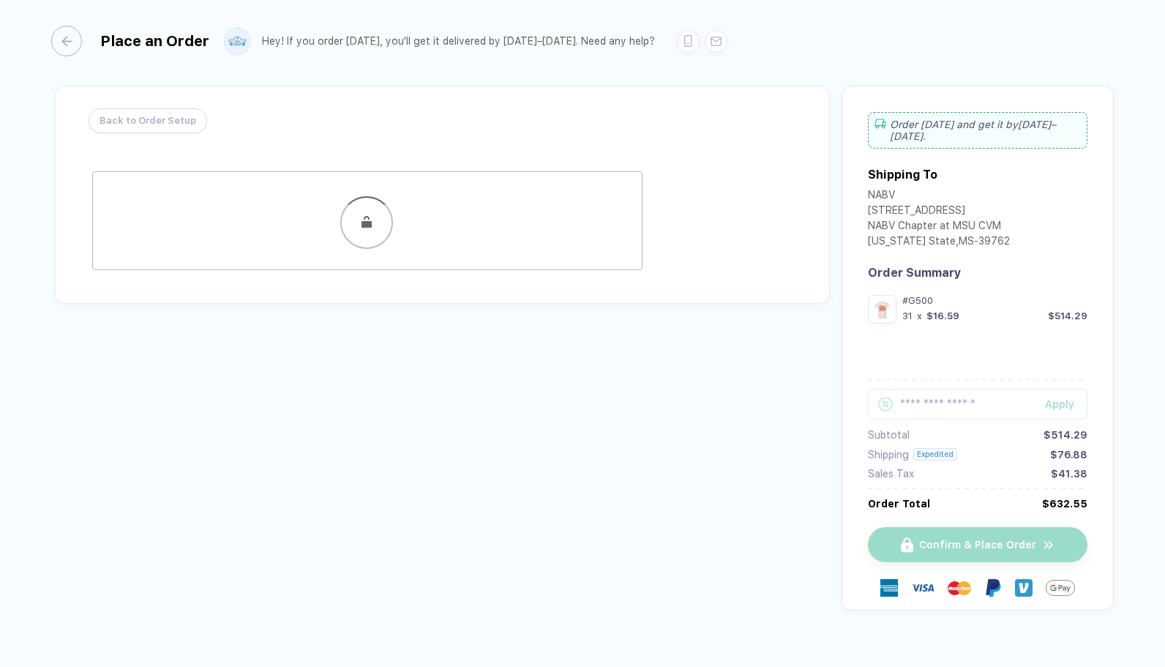
click at [623, 467] on div "Back to Order Setup Visa MasterCard Union Pay American Express JCB Discover Din…" at bounding box center [582, 360] width 1062 height 548
click at [73, 45] on button "button" at bounding box center [62, 41] width 31 height 31
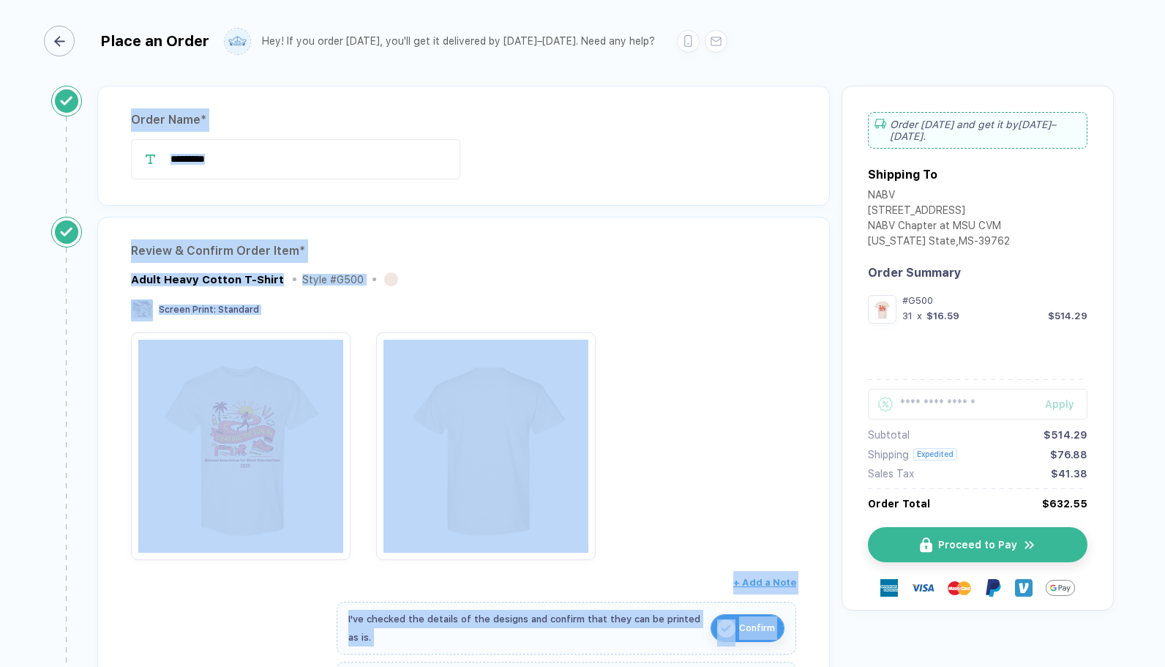
click at [79, 40] on div "Place an Order" at bounding box center [130, 41] width 158 height 31
click at [72, 42] on div "button" at bounding box center [59, 41] width 31 height 31
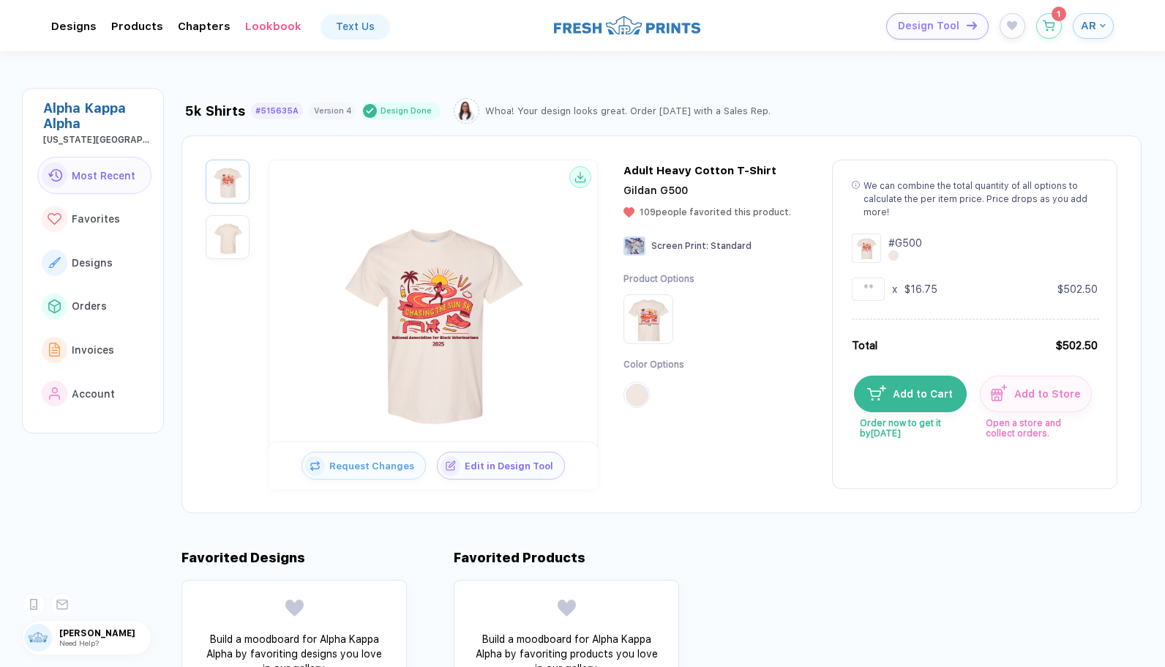
click at [719, 38] on div "AR" at bounding box center [1093, 26] width 41 height 26
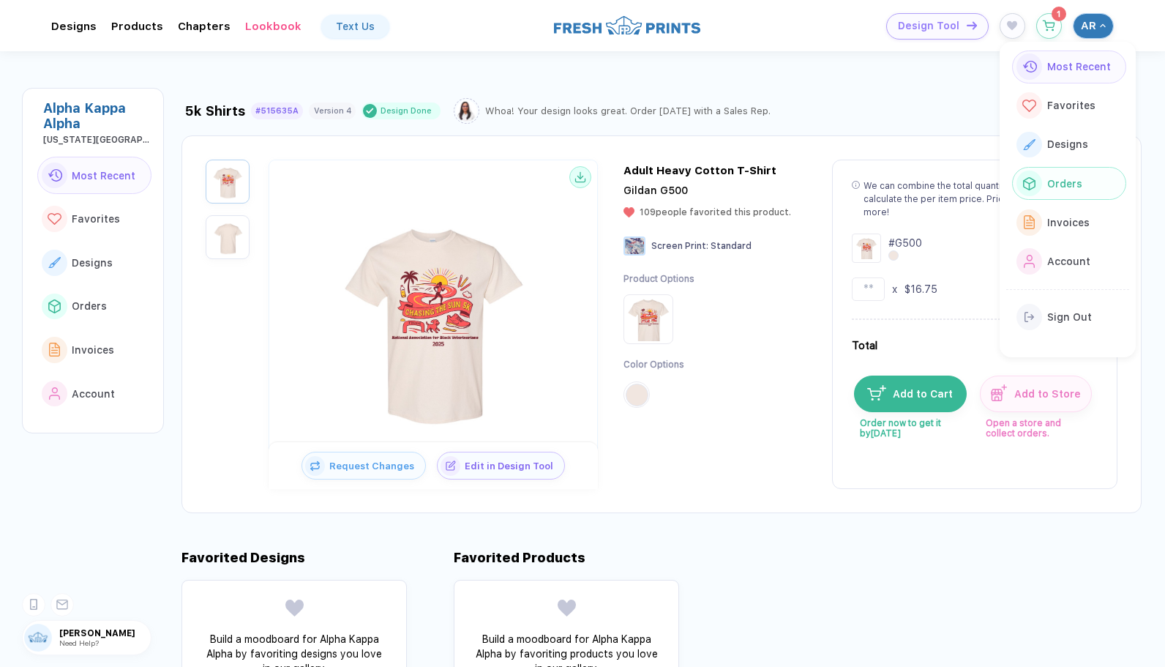
click at [719, 179] on span "Orders" at bounding box center [1064, 184] width 35 height 12
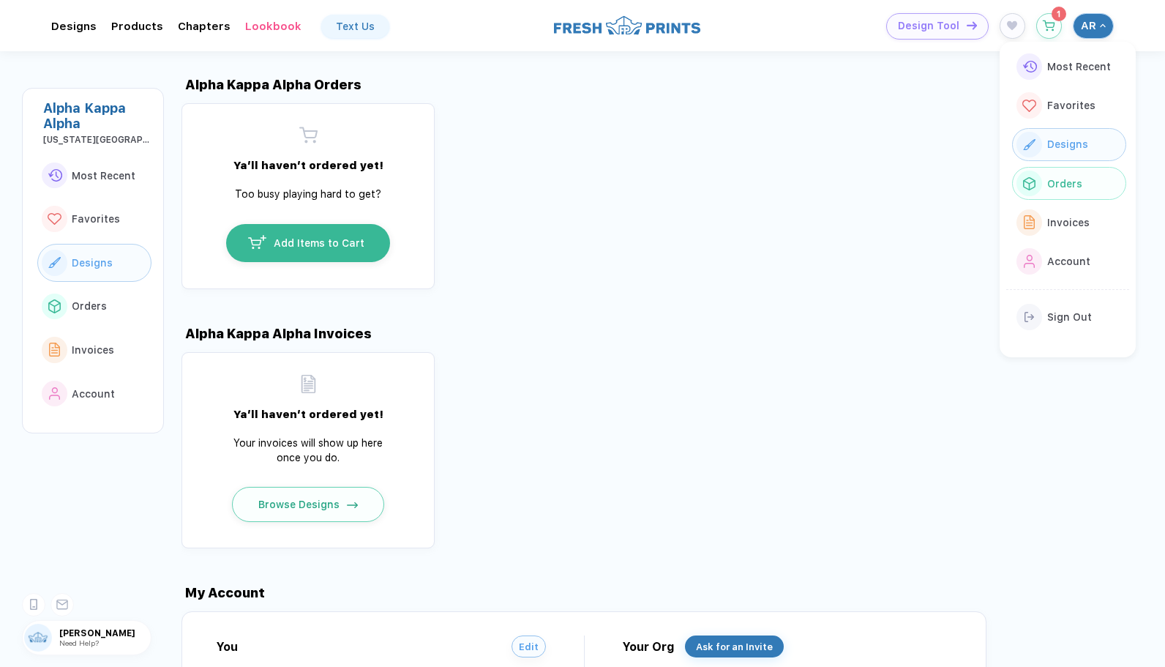
scroll to position [1067, 0]
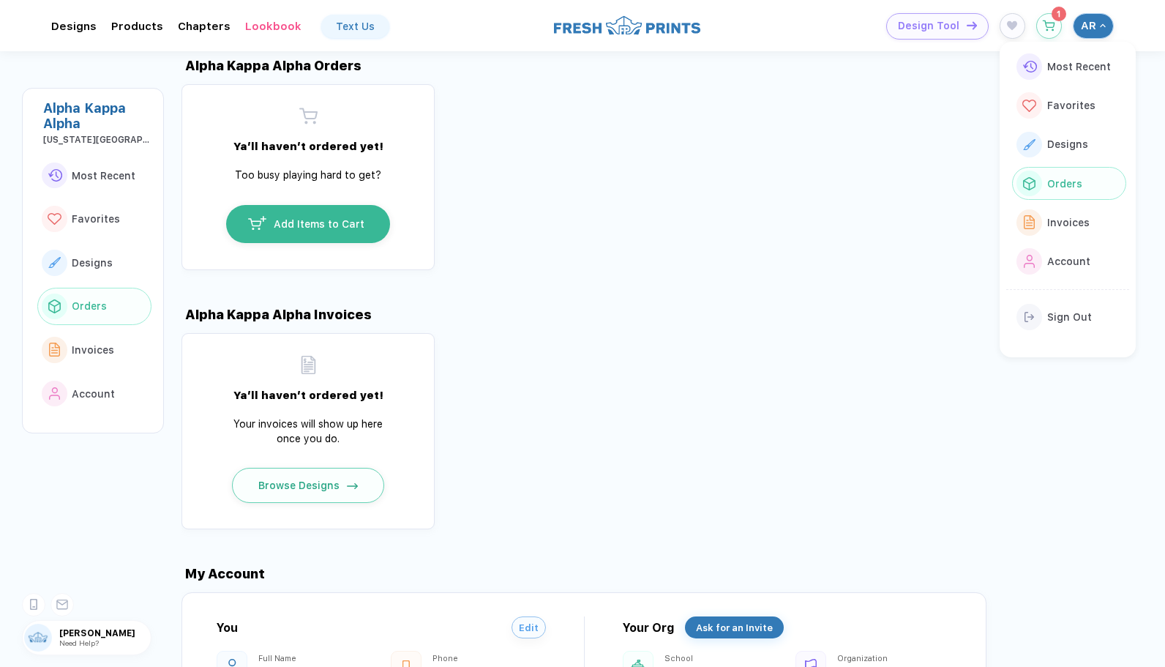
click at [719, 224] on div "Ya’ll haven’t ordered yet! Too busy playing hard to get? Add Items to Cart" at bounding box center [672, 177] width 983 height 186
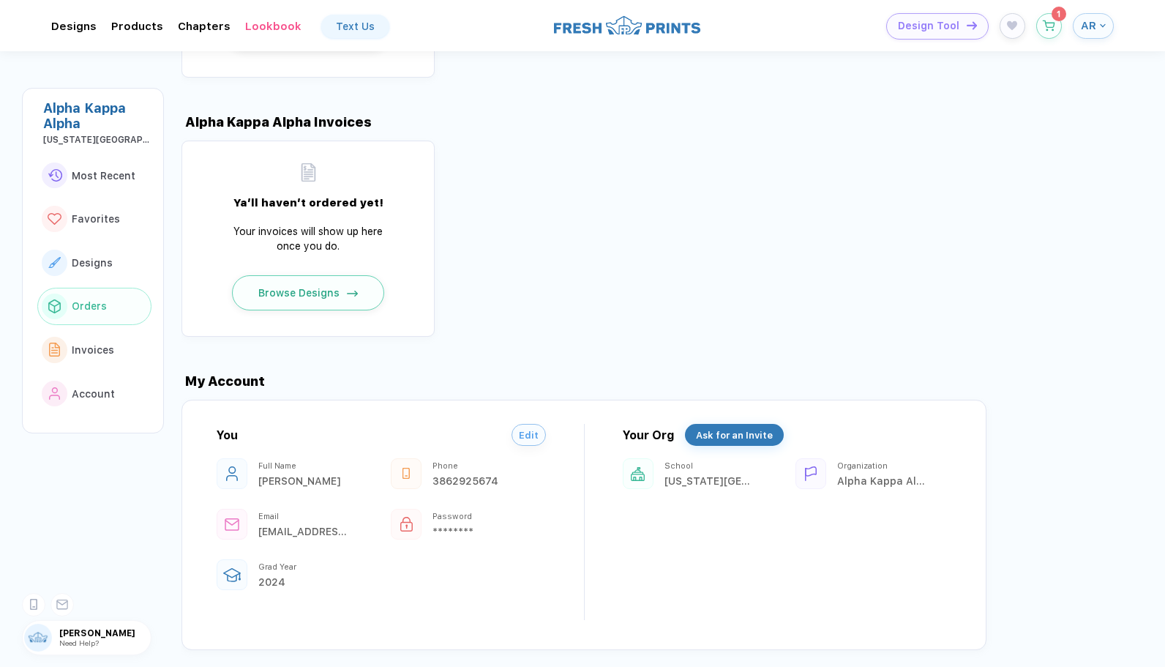
scroll to position [1262, 0]
